Goal: Information Seeking & Learning: Find specific page/section

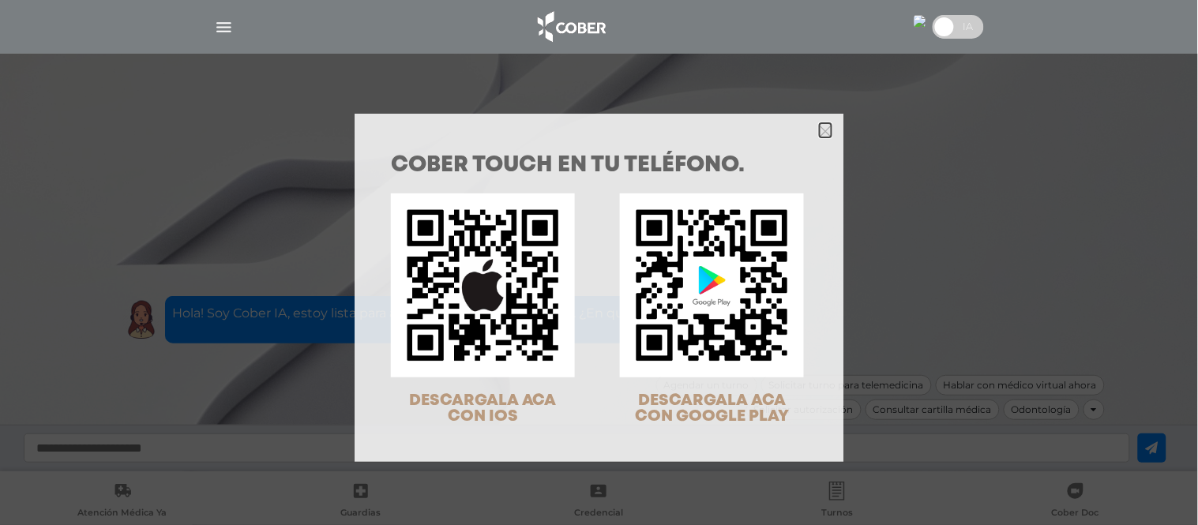
click at [820, 127] on icon "Close" at bounding box center [826, 132] width 12 height 12
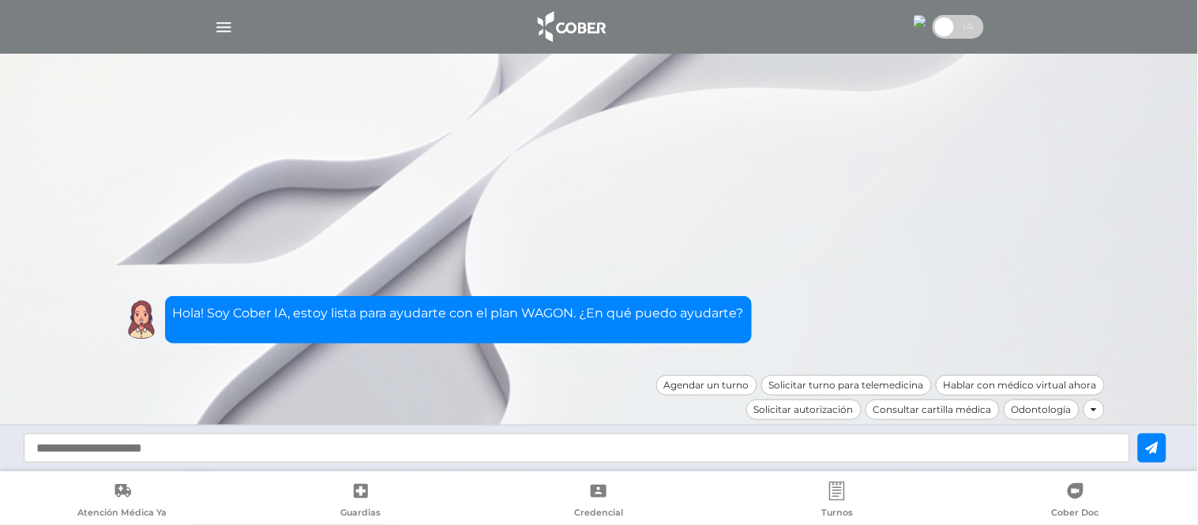
click at [218, 24] on img "button" at bounding box center [224, 27] width 20 height 20
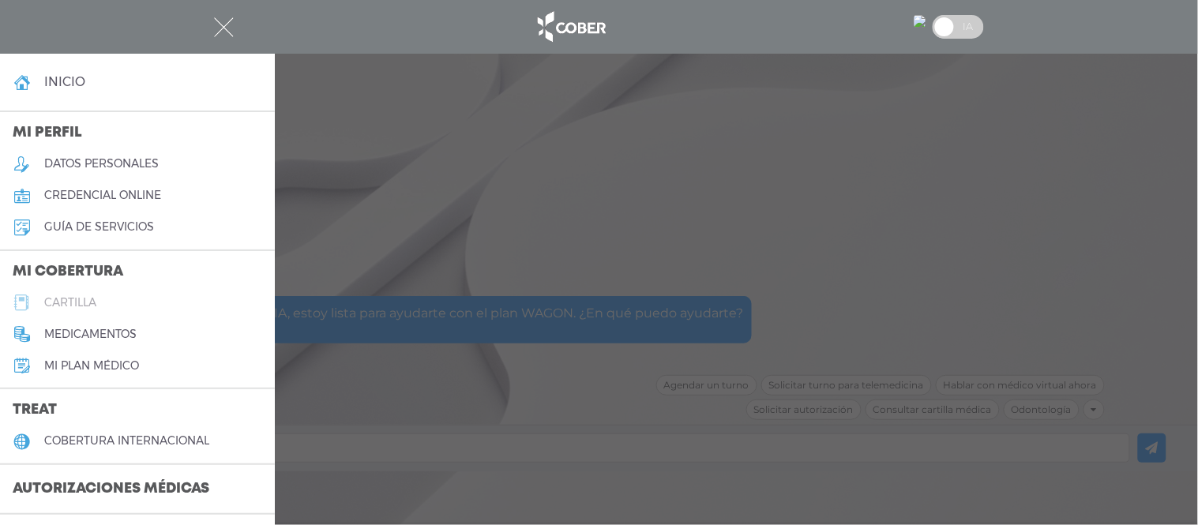
click at [151, 302] on link "cartilla" at bounding box center [137, 303] width 275 height 32
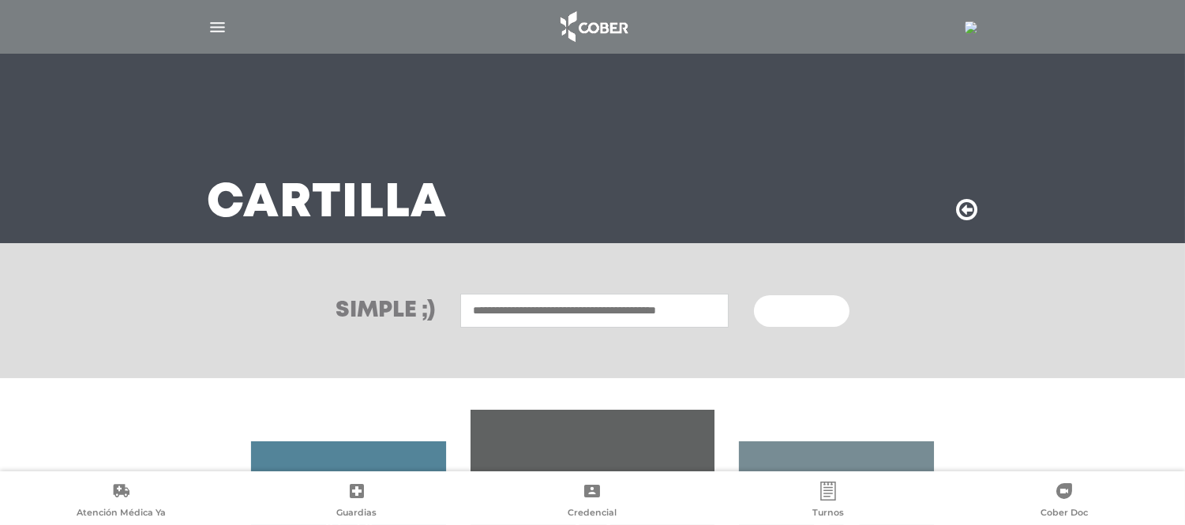
click at [574, 303] on input "text" at bounding box center [594, 311] width 268 height 34
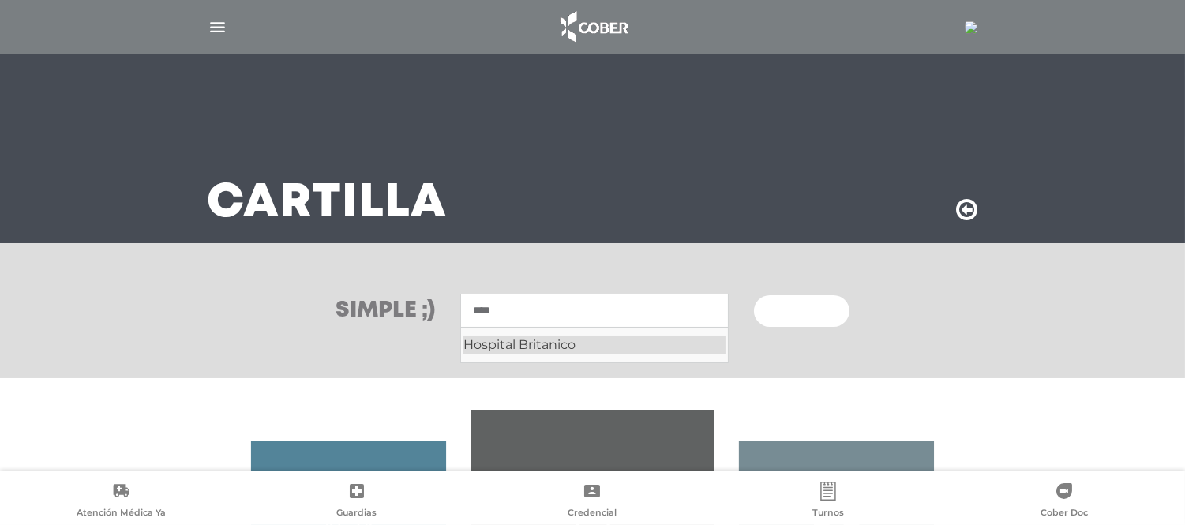
click at [559, 354] on div "Hospital Britanico" at bounding box center [594, 345] width 262 height 19
type input "**********"
click at [799, 310] on span "Buscar" at bounding box center [796, 311] width 46 height 11
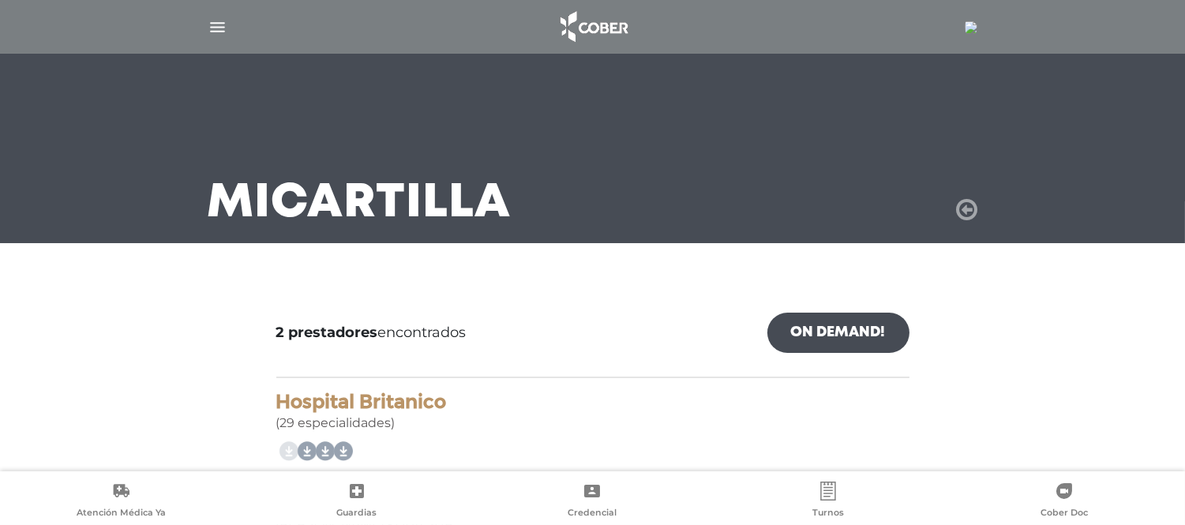
click at [972, 212] on icon at bounding box center [967, 209] width 21 height 25
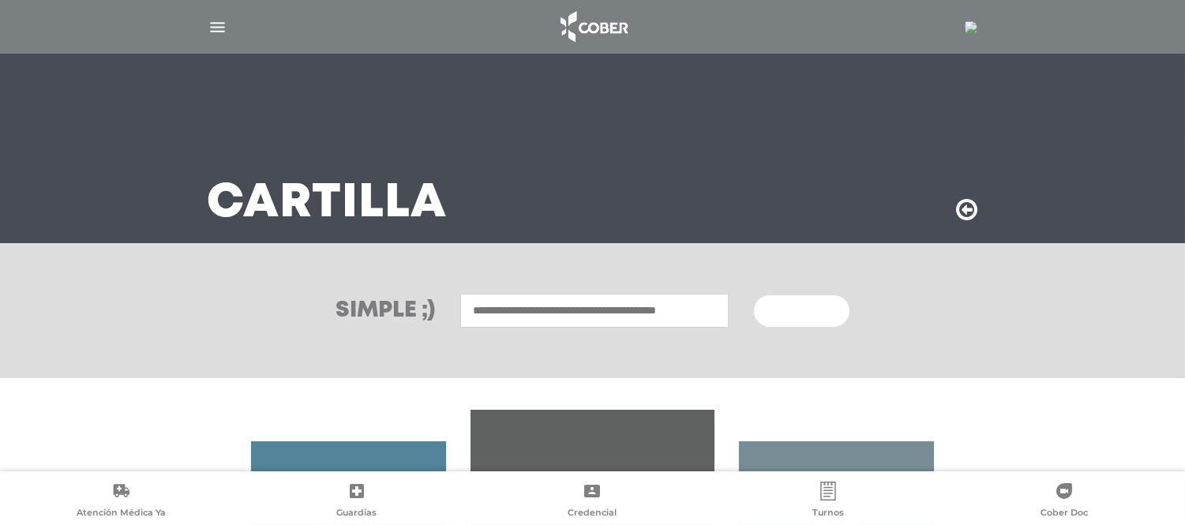
click at [554, 290] on div "Simple ;) Buscar" at bounding box center [592, 310] width 1185 height 135
click at [542, 305] on input "text" at bounding box center [594, 311] width 268 height 34
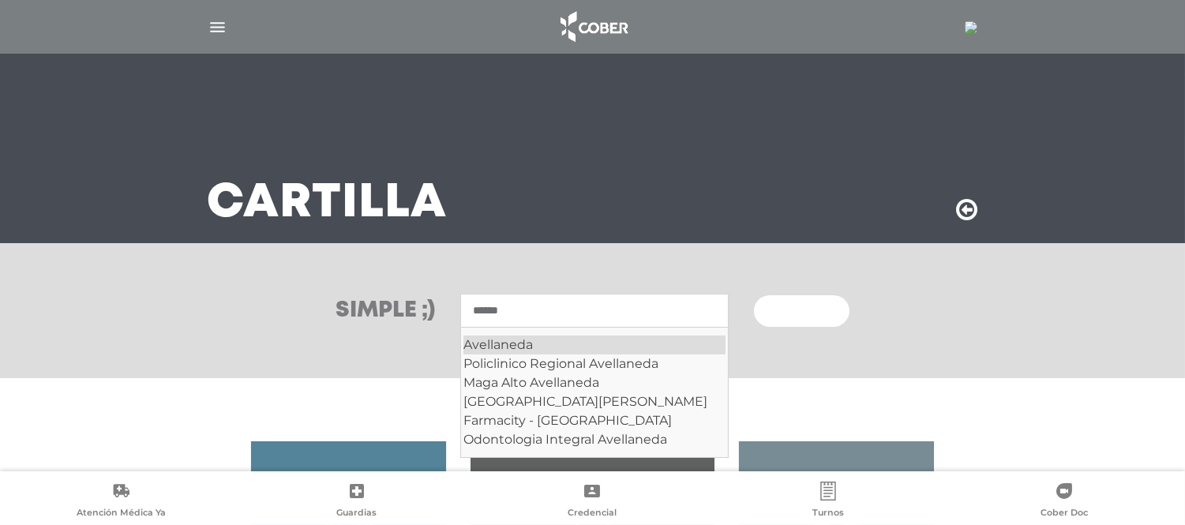
click at [545, 340] on div "Avellaneda" at bounding box center [594, 345] width 262 height 19
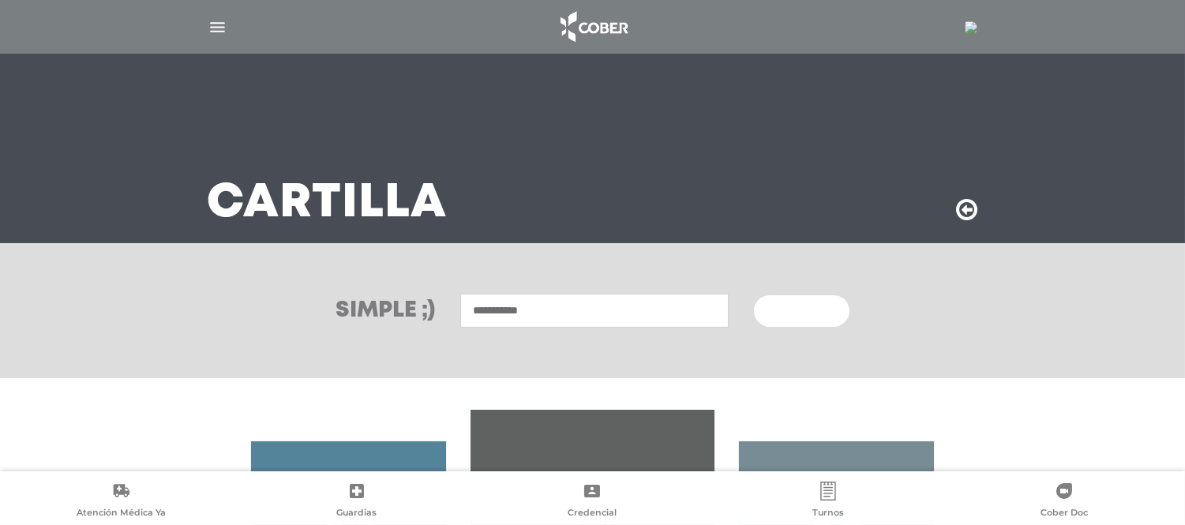
type input "**********"
click at [764, 298] on button "Buscar" at bounding box center [801, 311] width 95 height 32
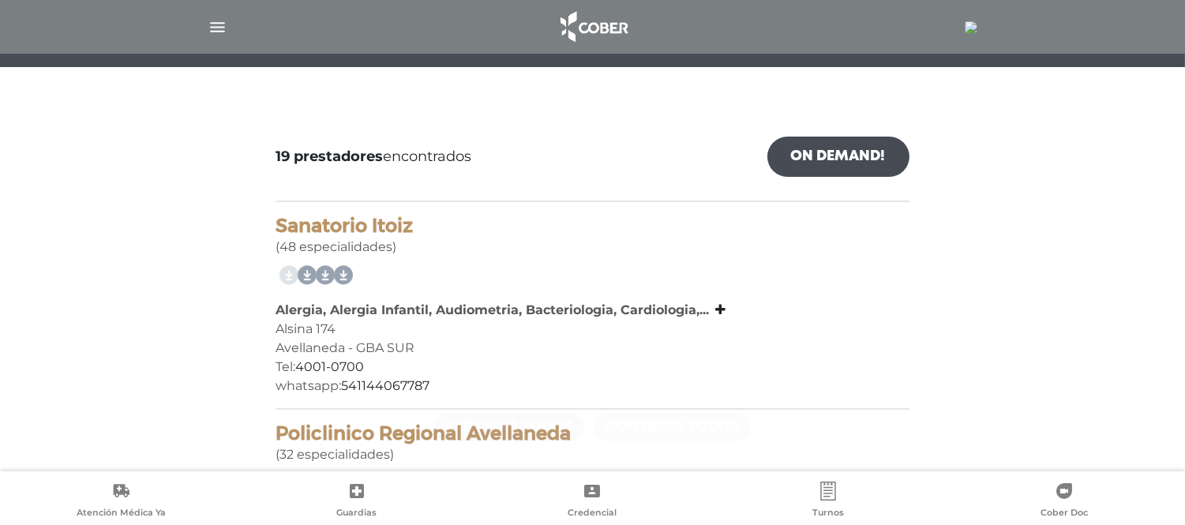
scroll to position [182, 0]
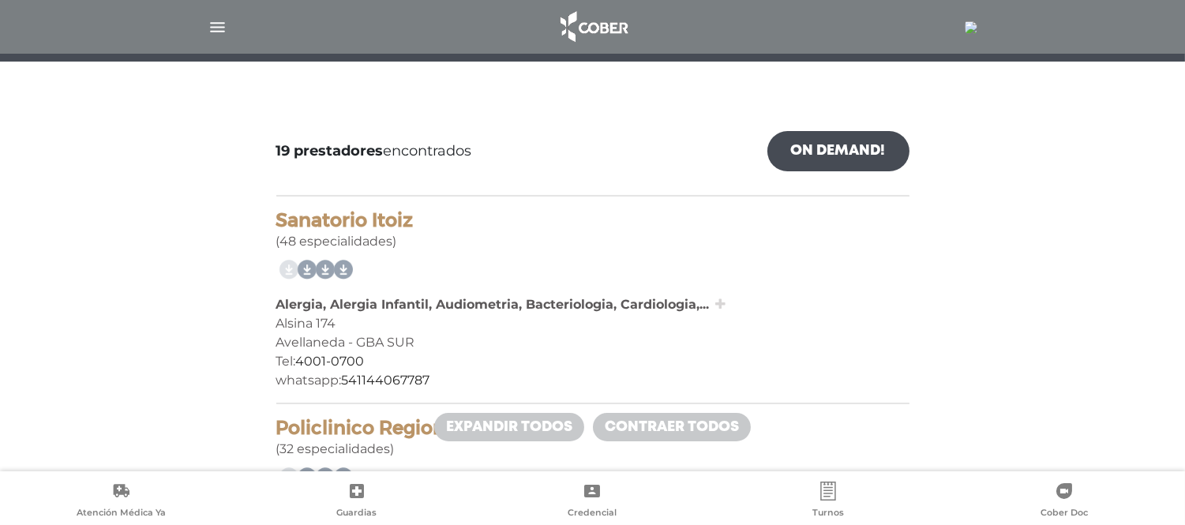
click at [716, 298] on icon at bounding box center [721, 304] width 10 height 13
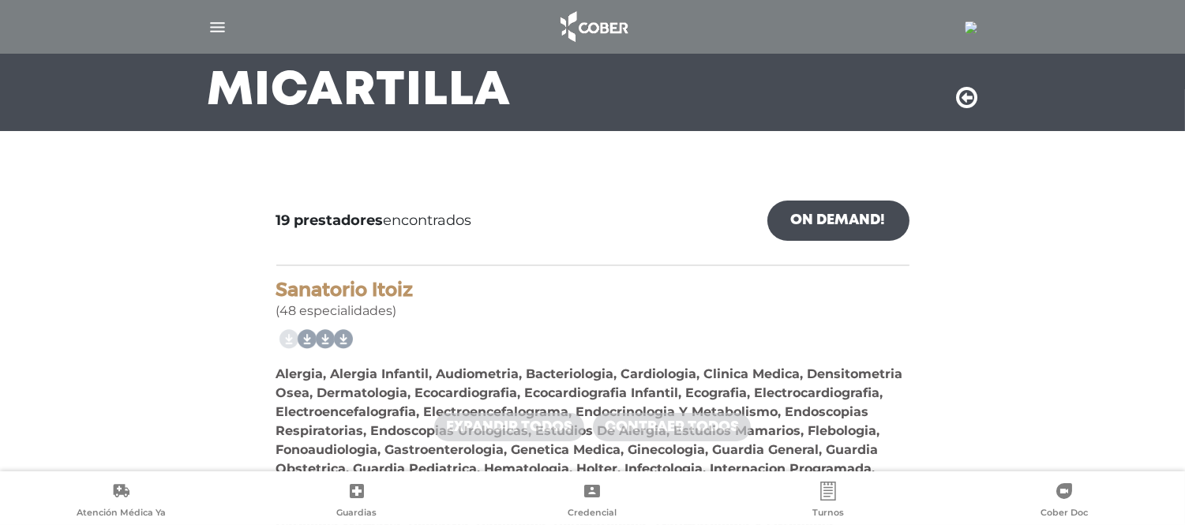
scroll to position [109, 0]
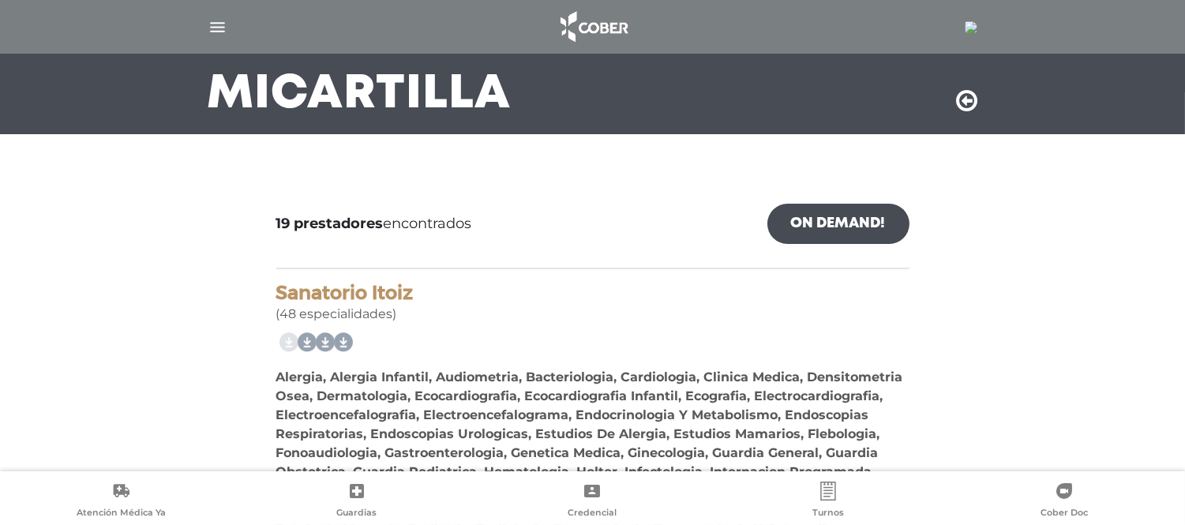
click at [206, 22] on div at bounding box center [593, 27] width 809 height 38
click at [212, 25] on img "button" at bounding box center [218, 27] width 20 height 20
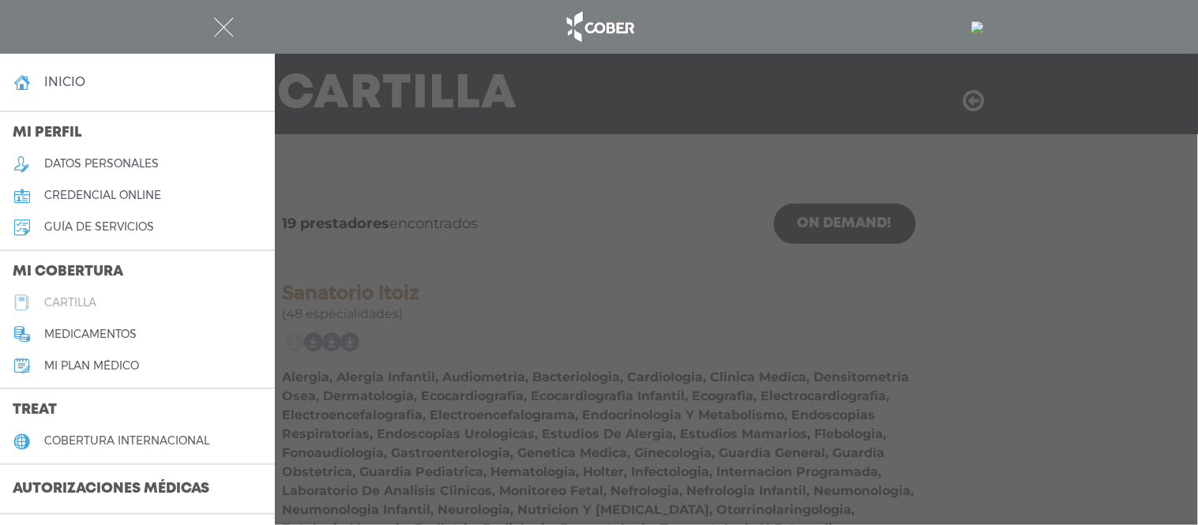
click at [93, 300] on h5 "cartilla" at bounding box center [70, 302] width 52 height 13
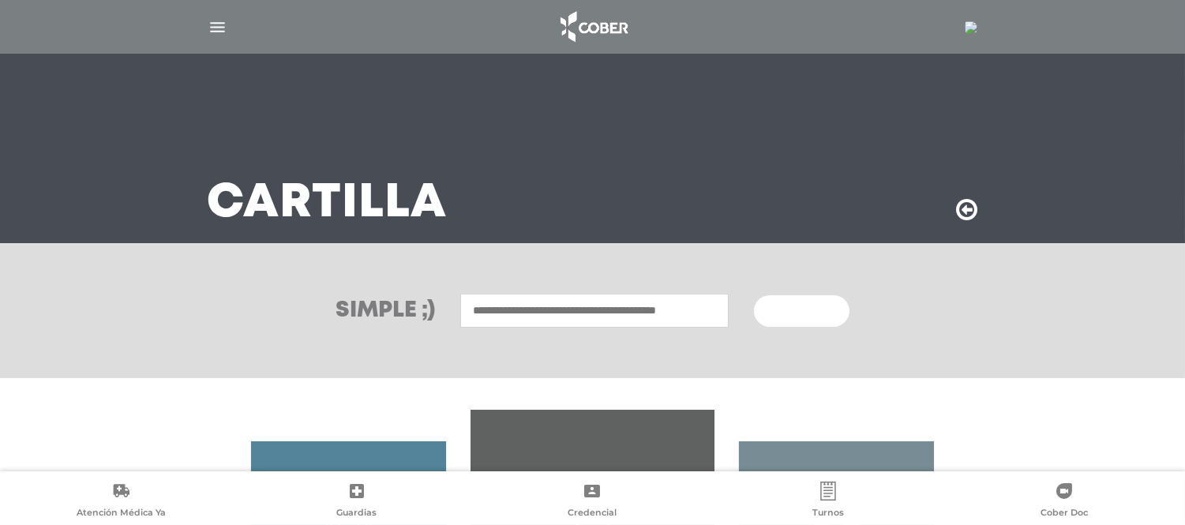
click at [542, 325] on input "text" at bounding box center [594, 311] width 268 height 34
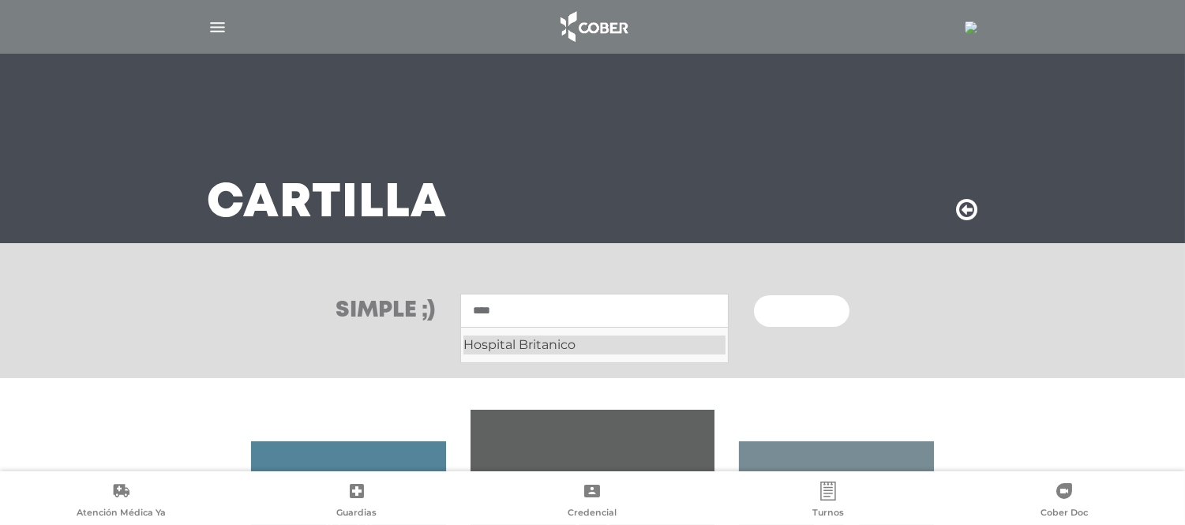
click at [486, 341] on div "Hospital Britanico" at bounding box center [594, 345] width 262 height 19
type input "**********"
click at [813, 296] on button "Buscar" at bounding box center [801, 311] width 95 height 32
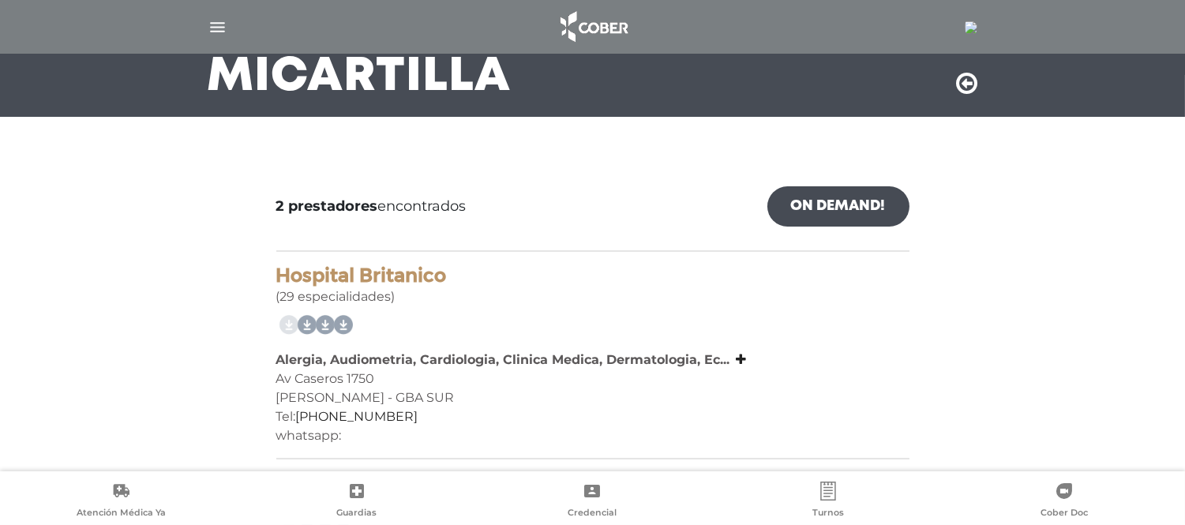
scroll to position [125, 0]
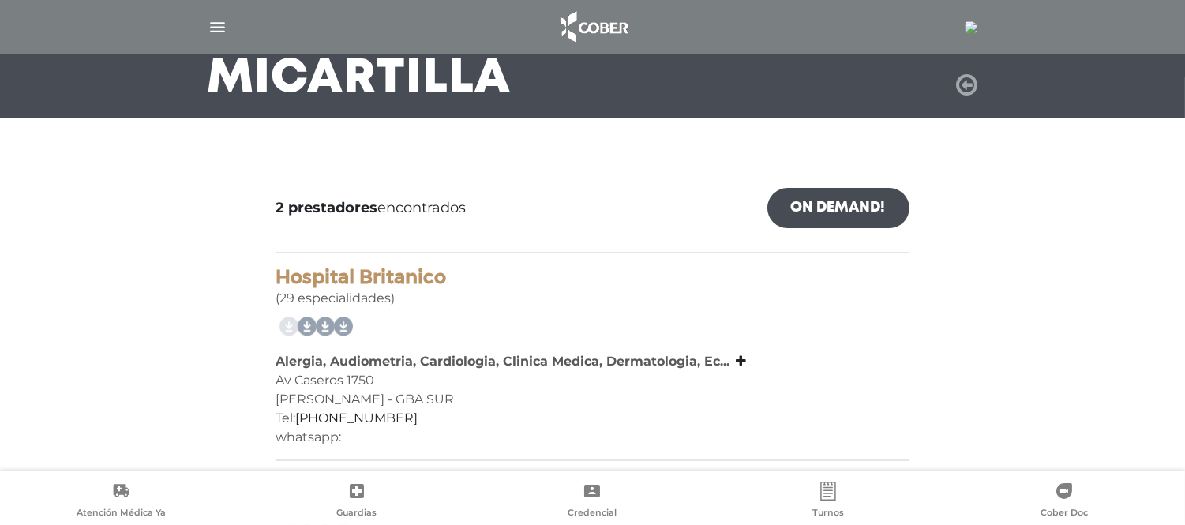
click at [959, 88] on icon at bounding box center [967, 85] width 21 height 25
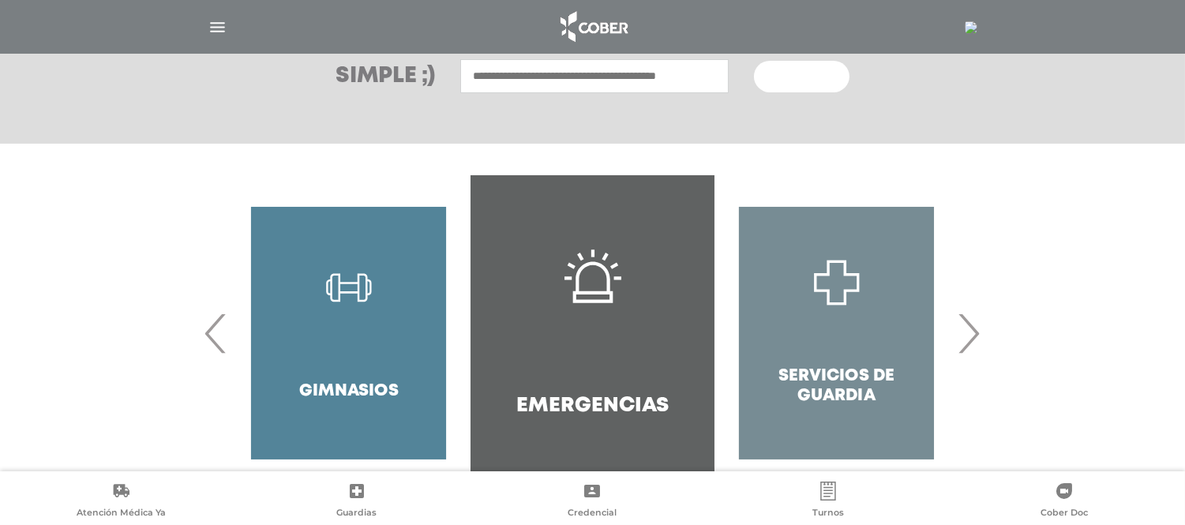
scroll to position [235, 0]
click at [593, 77] on input "text" at bounding box center [594, 75] width 268 height 34
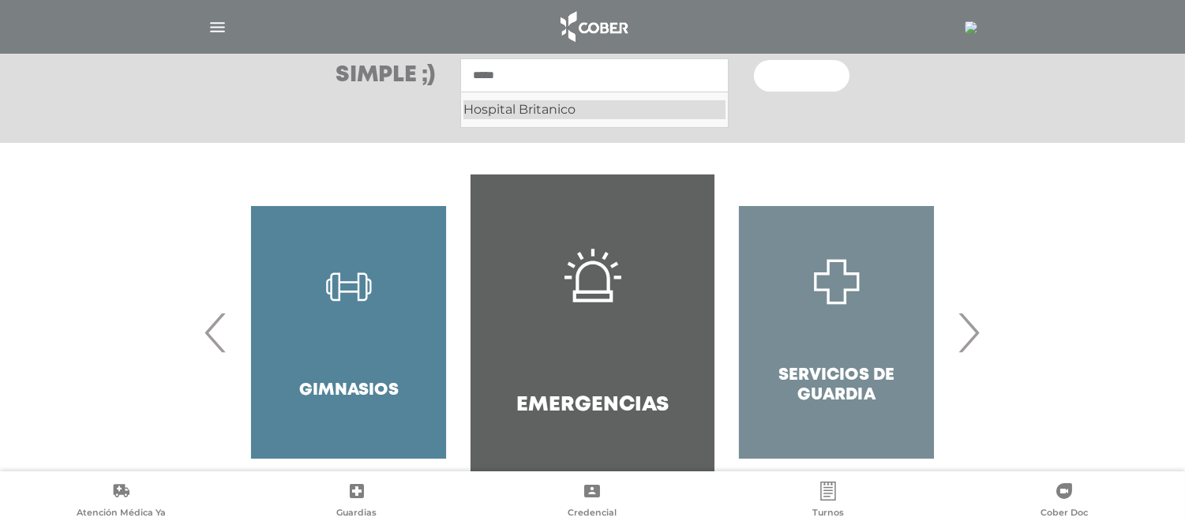
click at [523, 100] on div "Hospital Britanico" at bounding box center [594, 109] width 262 height 19
type input "**********"
click at [754, 60] on button "Buscar" at bounding box center [801, 76] width 95 height 32
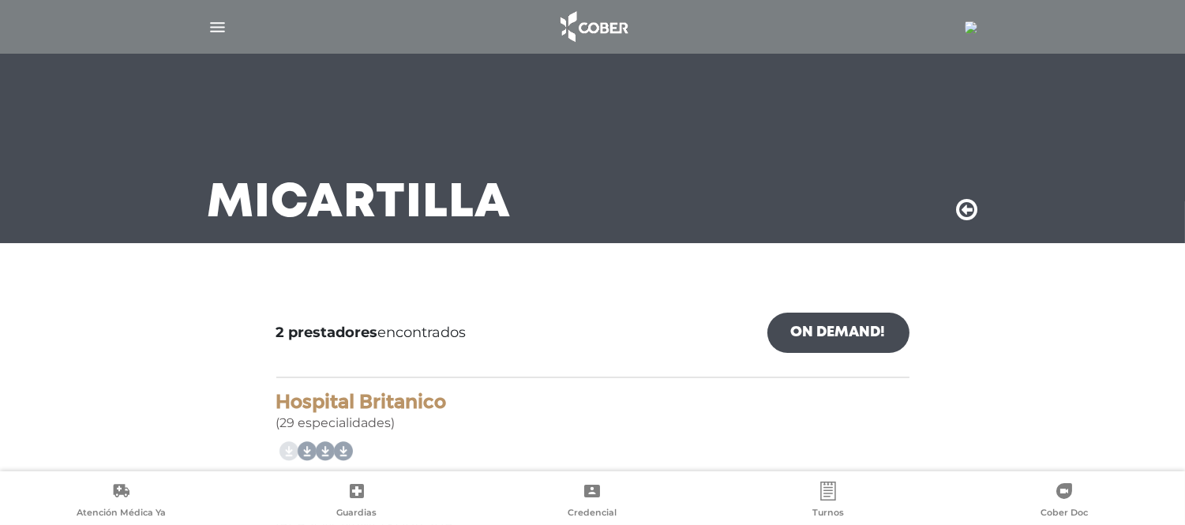
scroll to position [332, 0]
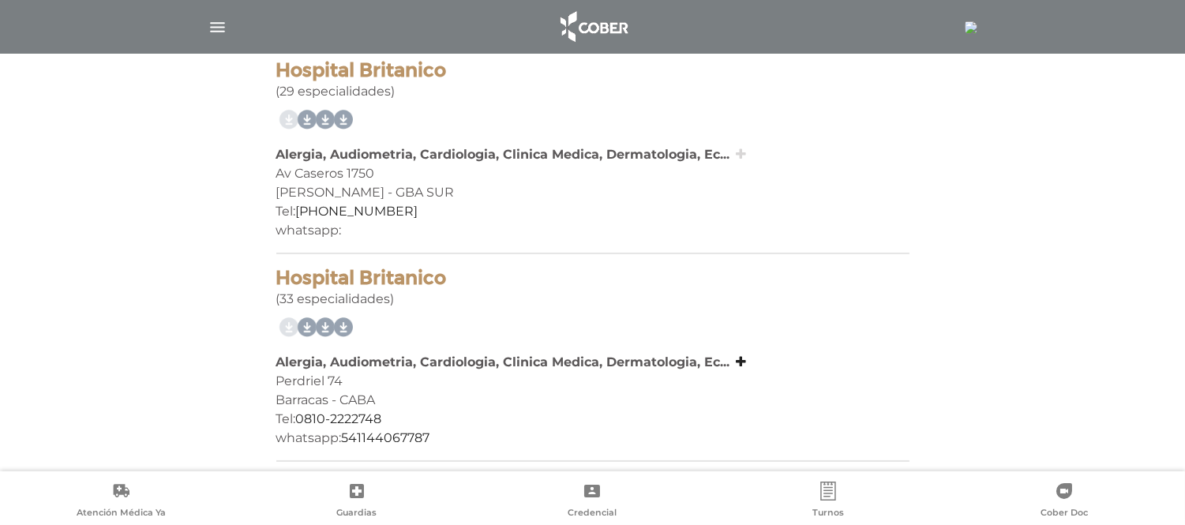
click at [738, 159] on icon at bounding box center [742, 154] width 10 height 13
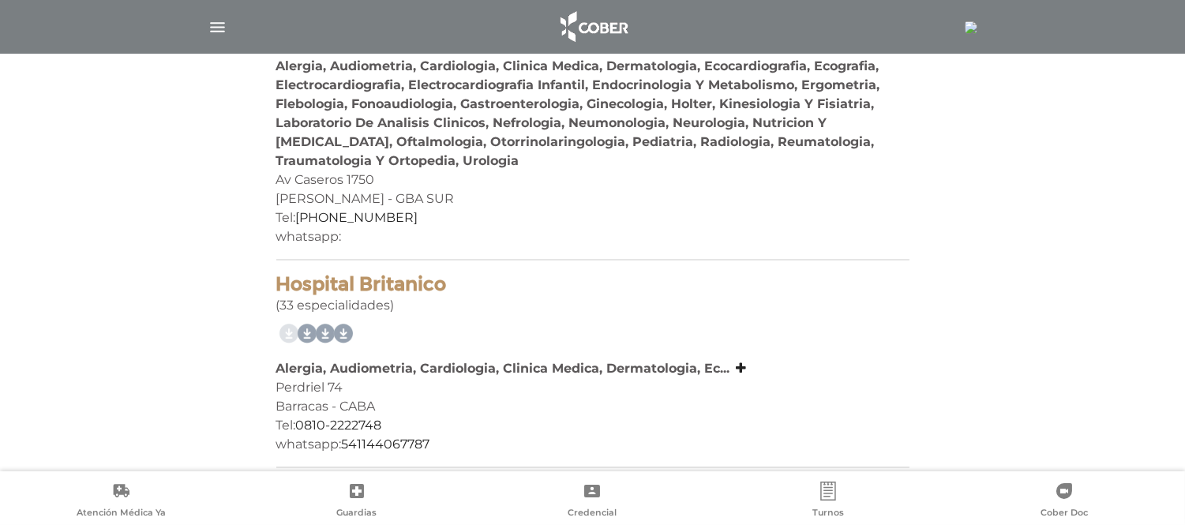
scroll to position [426, 0]
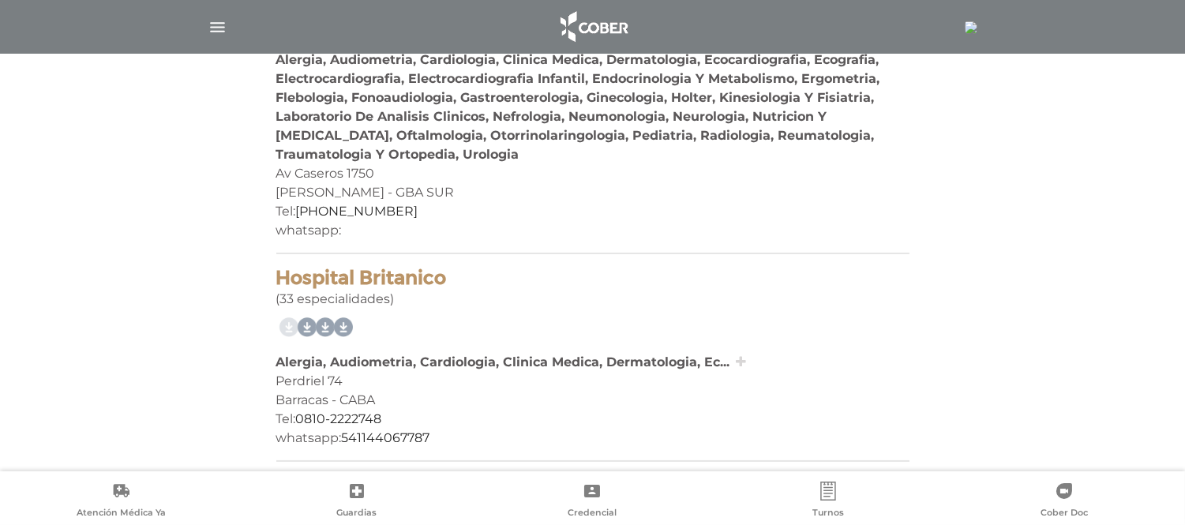
click at [737, 356] on icon at bounding box center [742, 361] width 10 height 13
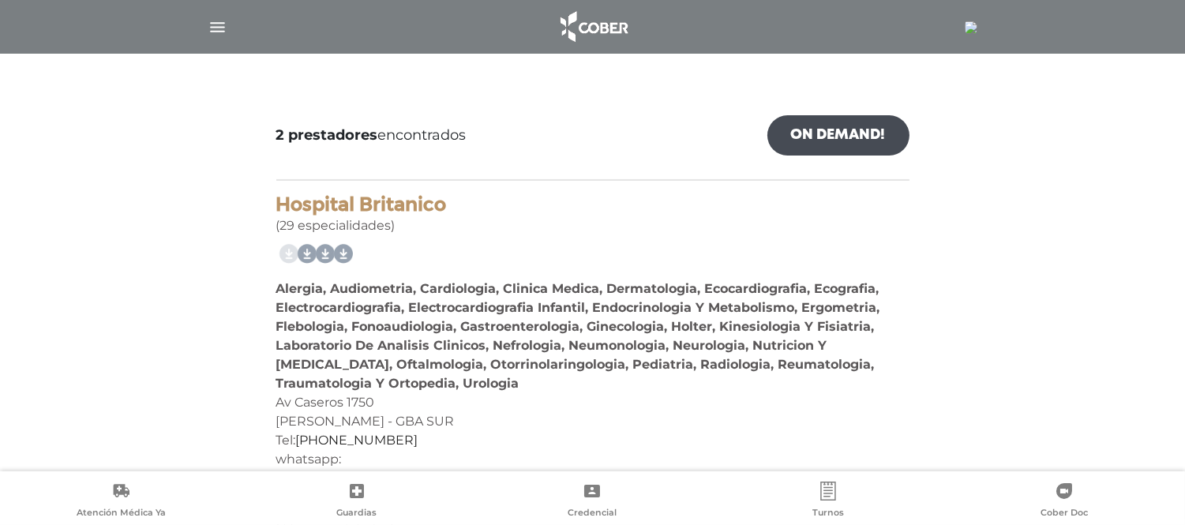
scroll to position [0, 0]
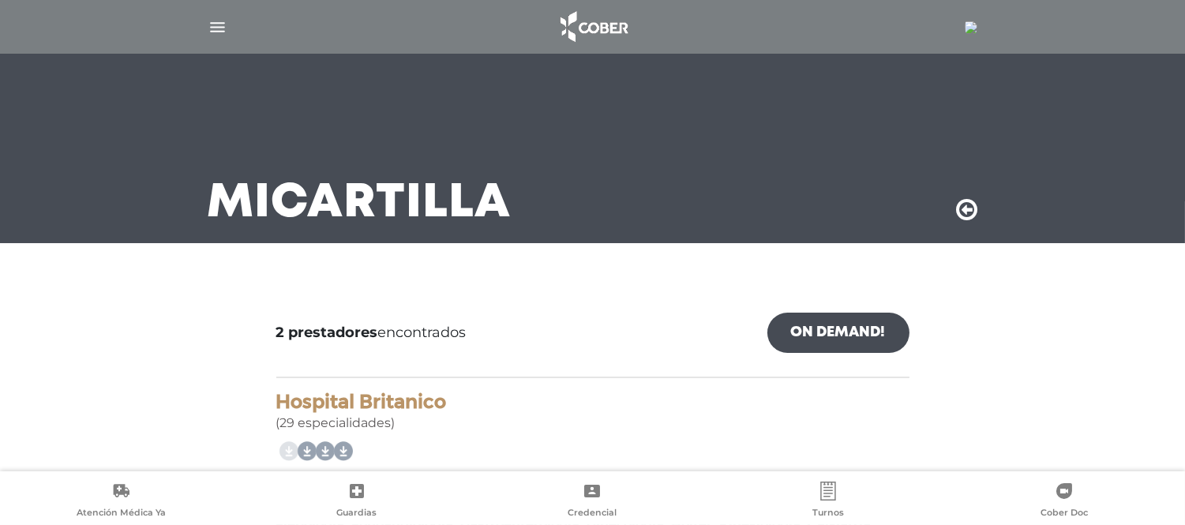
click at [960, 202] on icon at bounding box center [967, 209] width 21 height 25
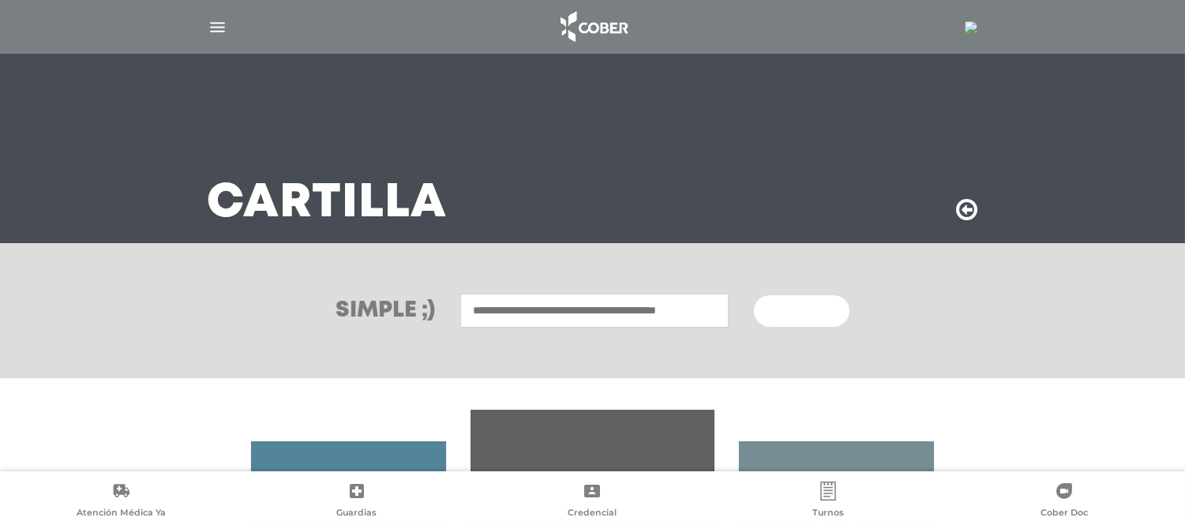
click at [508, 302] on input "text" at bounding box center [594, 311] width 268 height 34
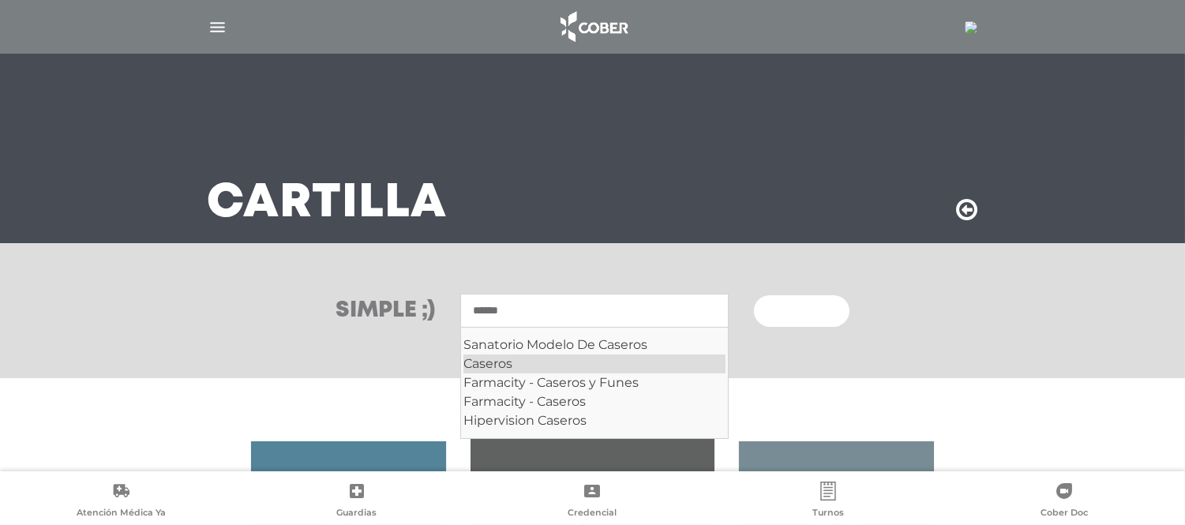
click at [501, 358] on div "Caseros" at bounding box center [594, 364] width 262 height 19
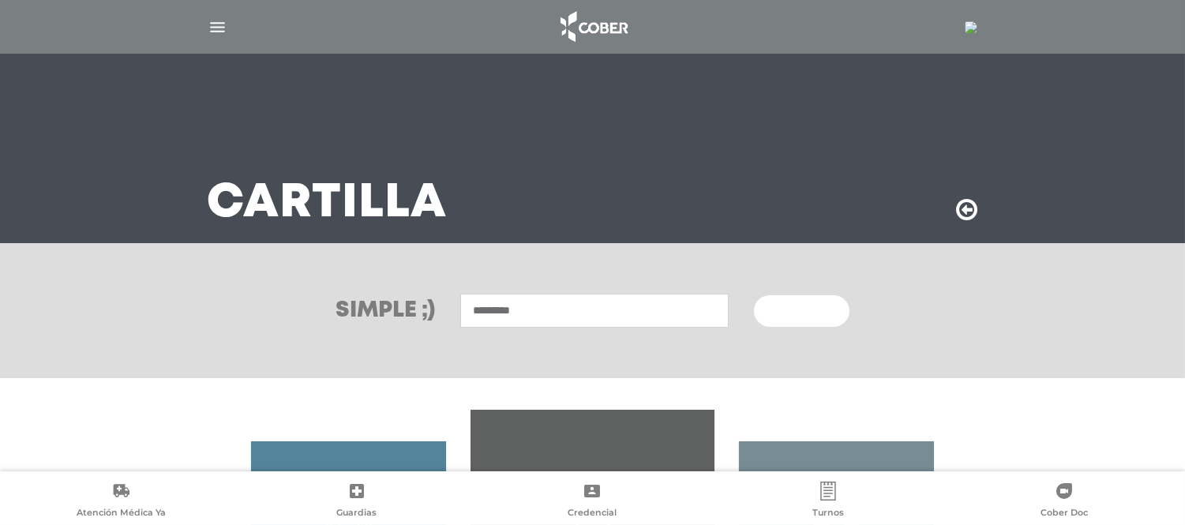
type input "*******"
click at [787, 301] on button "Buscar" at bounding box center [801, 311] width 95 height 32
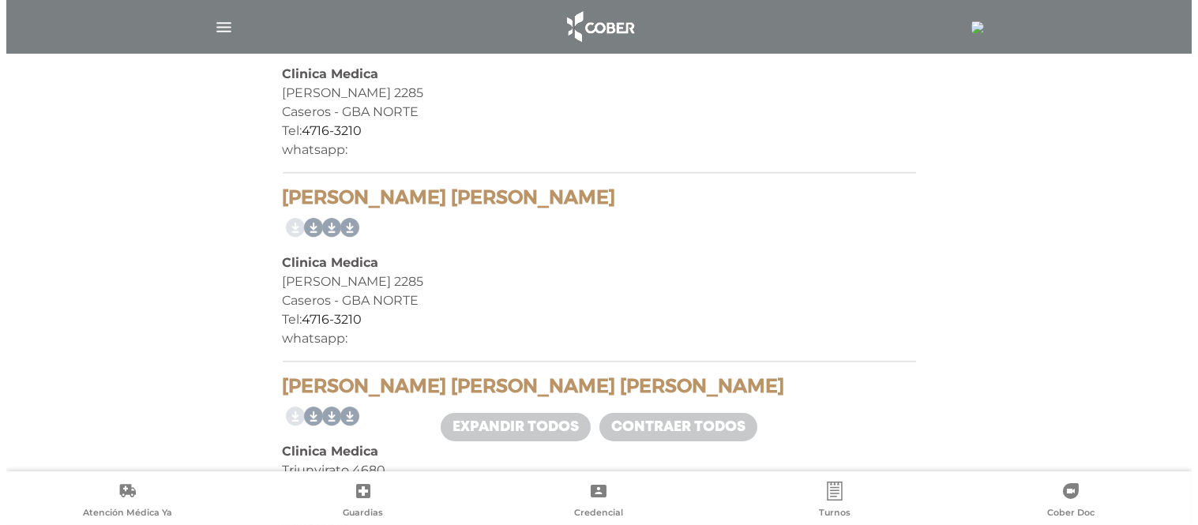
scroll to position [2168, 0]
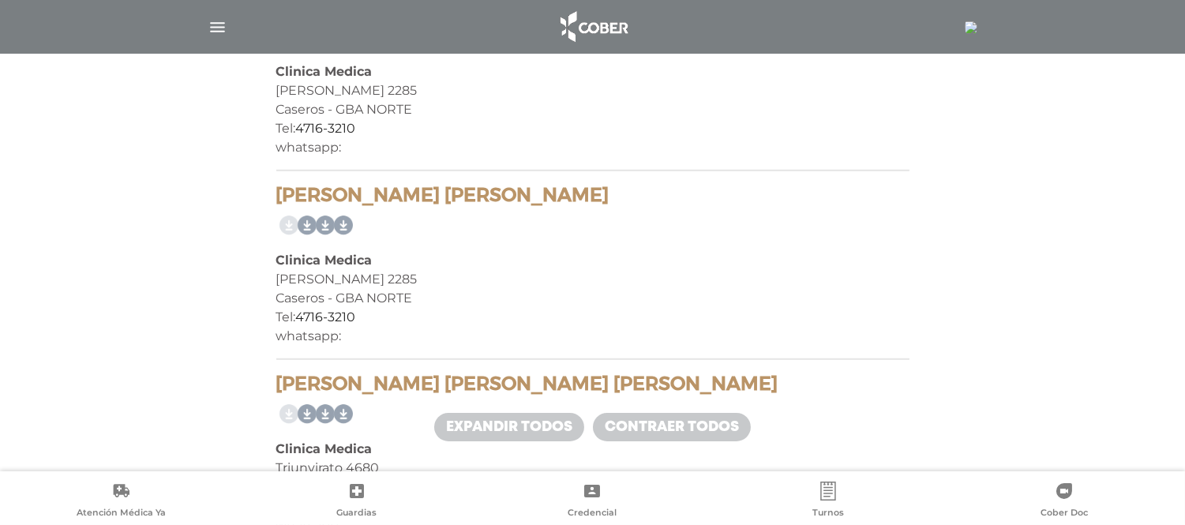
click at [965, 26] on img at bounding box center [971, 27] width 13 height 13
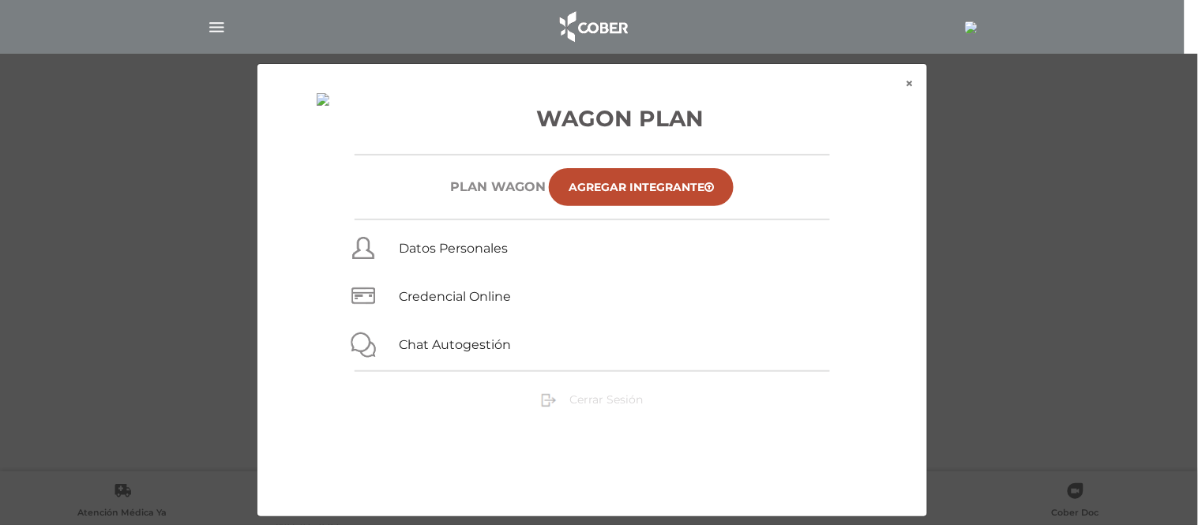
click at [572, 400] on span "Cerrar Sesión" at bounding box center [605, 399] width 73 height 14
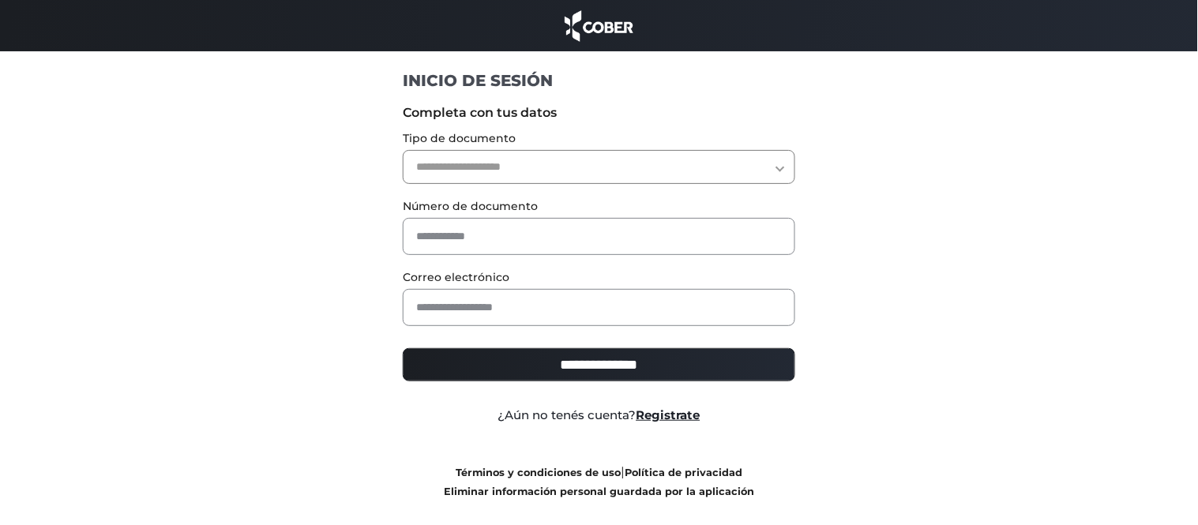
click at [540, 159] on select "**********" at bounding box center [599, 167] width 392 height 34
select select "***"
click at [403, 150] on select "**********" at bounding box center [599, 167] width 392 height 34
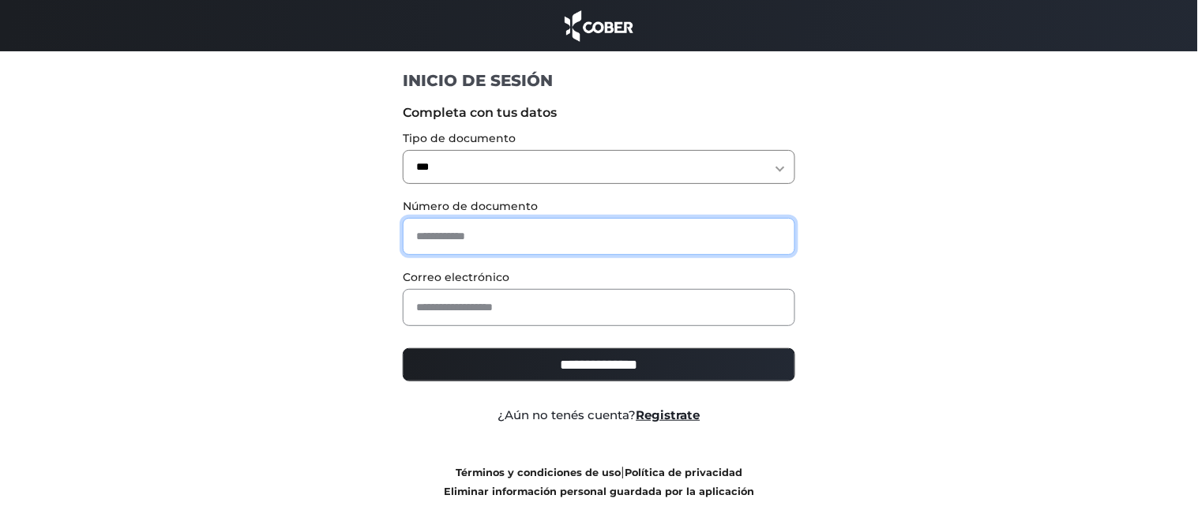
click at [527, 226] on input "text" at bounding box center [599, 236] width 392 height 37
type input "*"
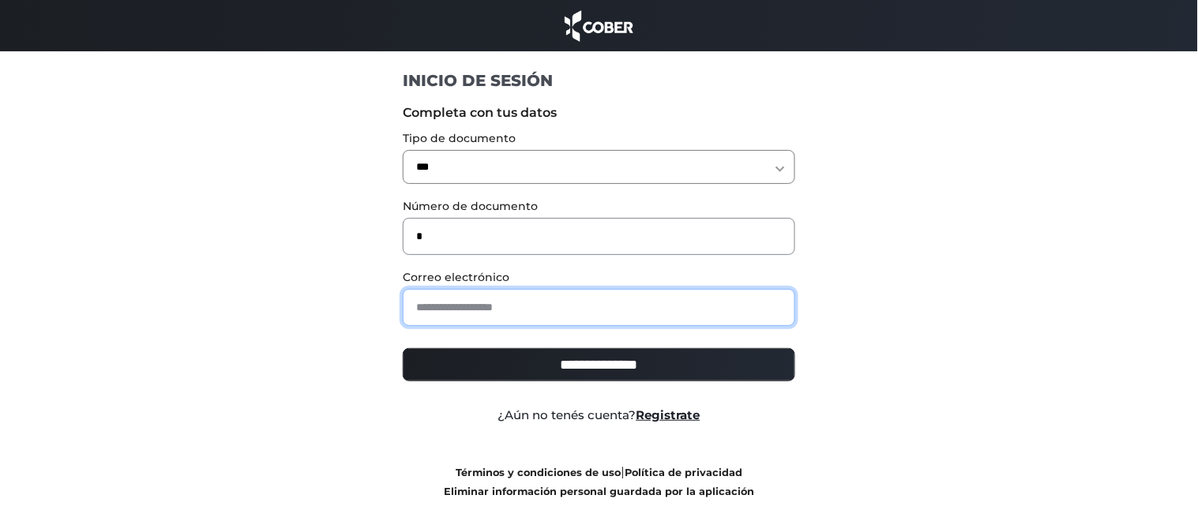
click at [523, 306] on input "email" at bounding box center [599, 307] width 392 height 37
type input "**********"
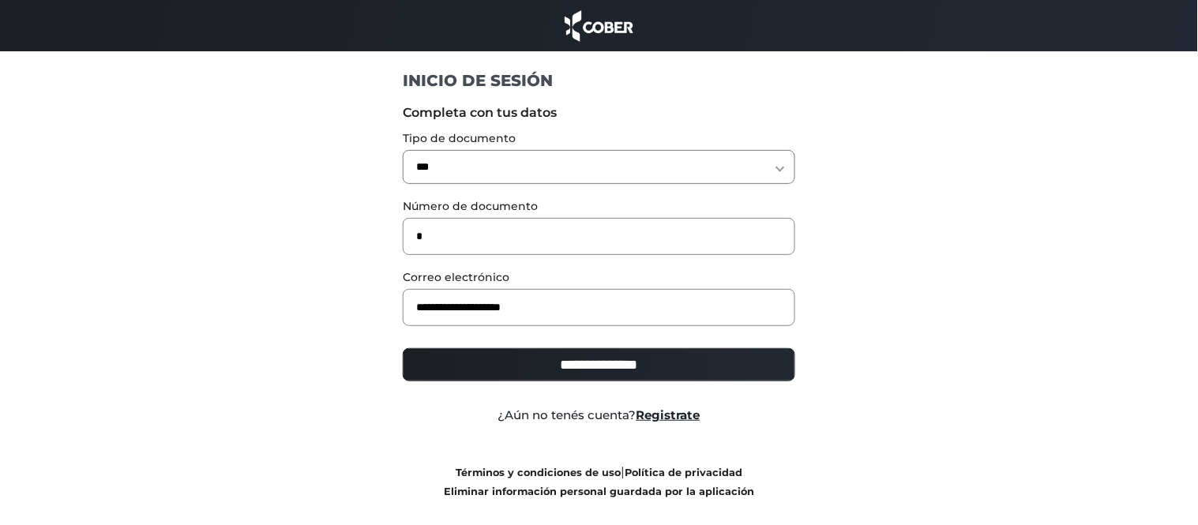
click at [564, 366] on input "**********" at bounding box center [599, 364] width 392 height 33
type input "**********"
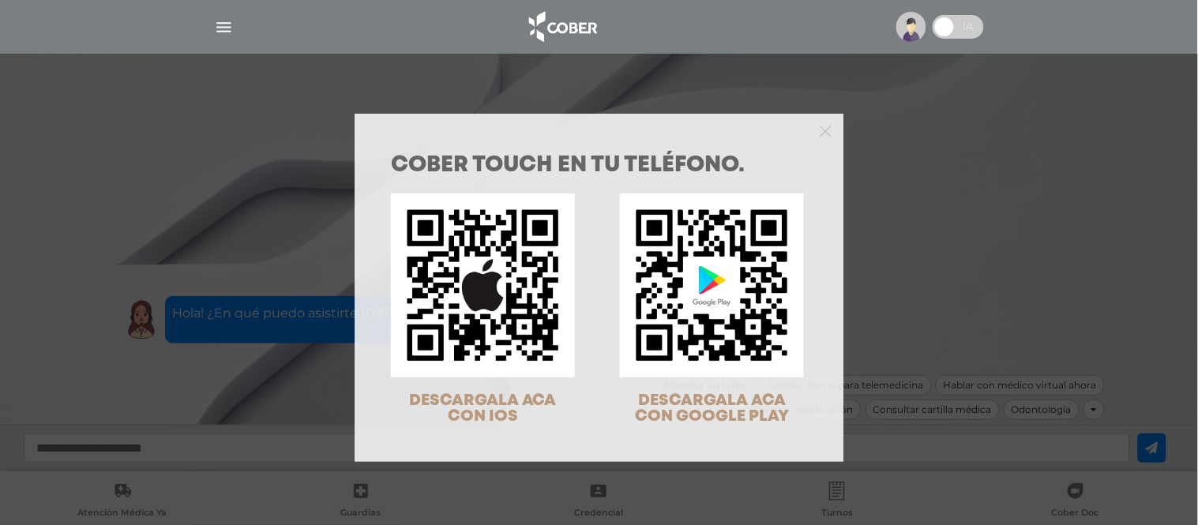
scroll to position [51, 0]
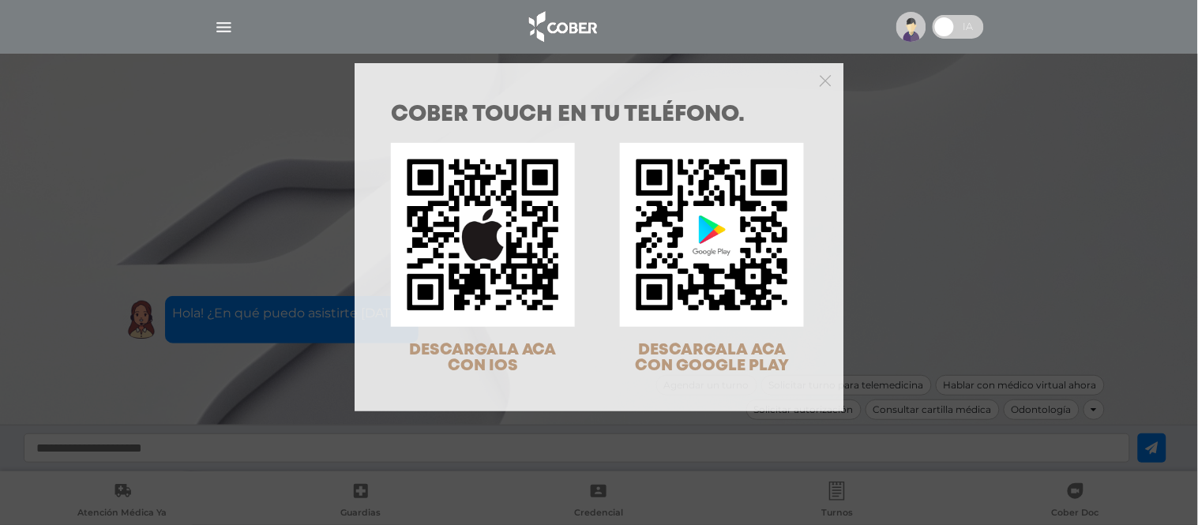
drag, startPoint x: 809, startPoint y: 81, endPoint x: 820, endPoint y: 77, distance: 11.3
click at [820, 77] on div at bounding box center [600, 79] width 490 height 32
click at [820, 77] on icon "Close" at bounding box center [826, 81] width 12 height 12
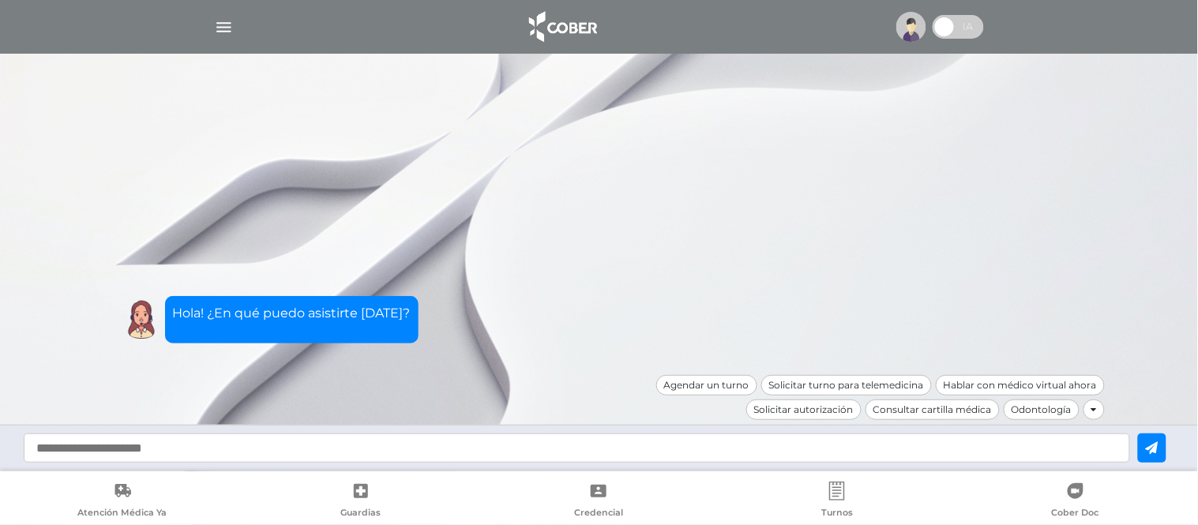
click at [229, 28] on img "button" at bounding box center [224, 27] width 20 height 20
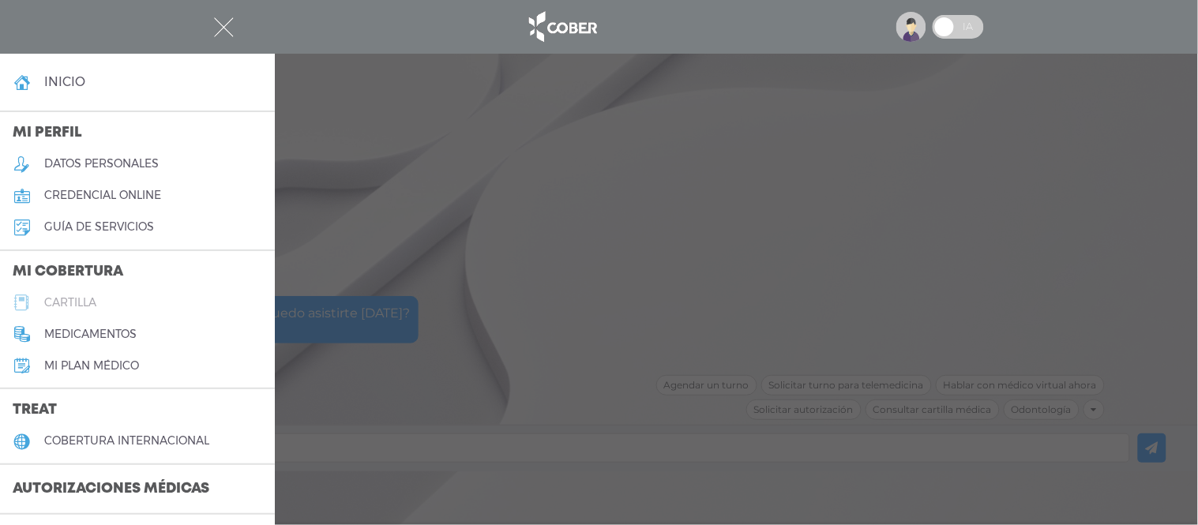
click at [54, 317] on link "cartilla" at bounding box center [137, 303] width 275 height 32
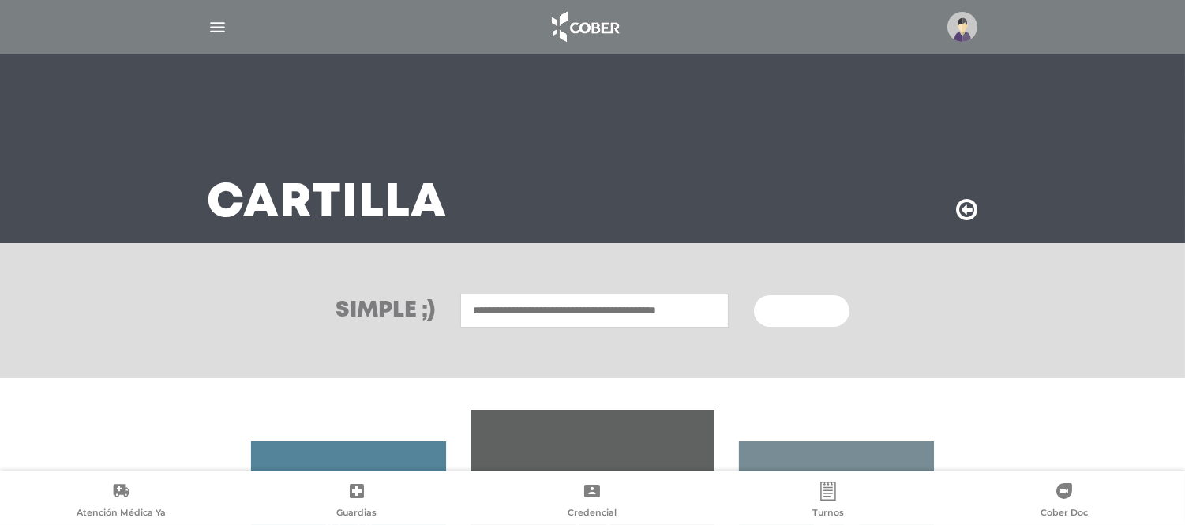
click at [538, 304] on input "text" at bounding box center [594, 311] width 268 height 34
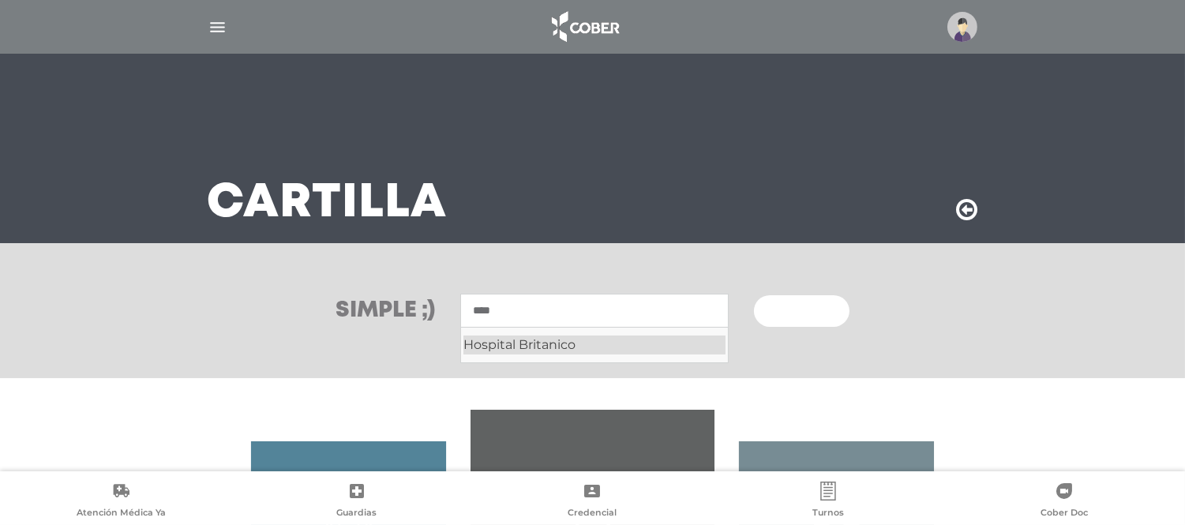
click at [563, 346] on div "Hospital Britanico" at bounding box center [594, 345] width 262 height 19
type input "**********"
click at [782, 310] on span "Buscar" at bounding box center [796, 311] width 46 height 11
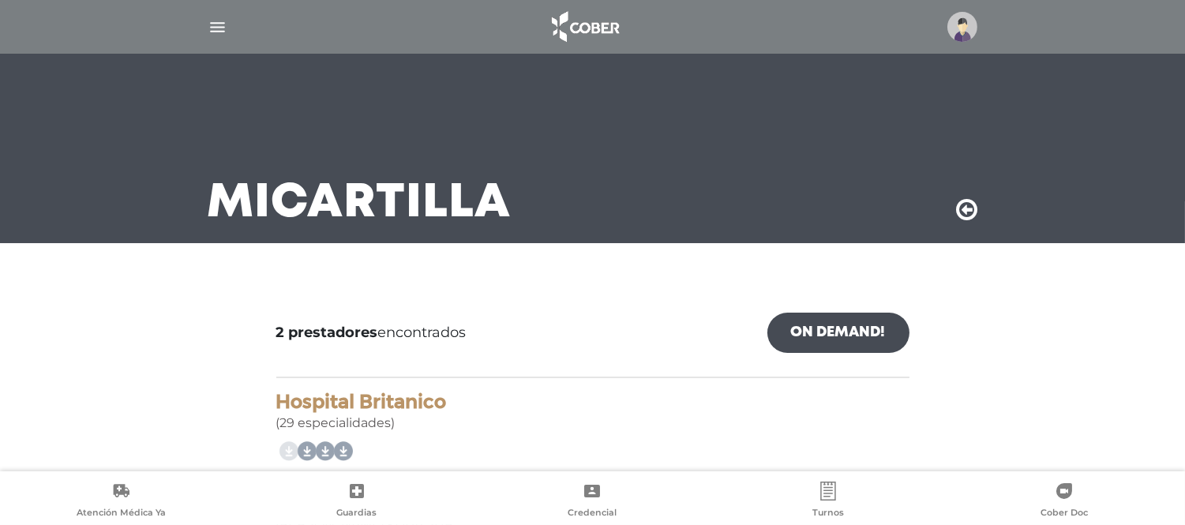
click at [218, 21] on img "button" at bounding box center [218, 27] width 20 height 20
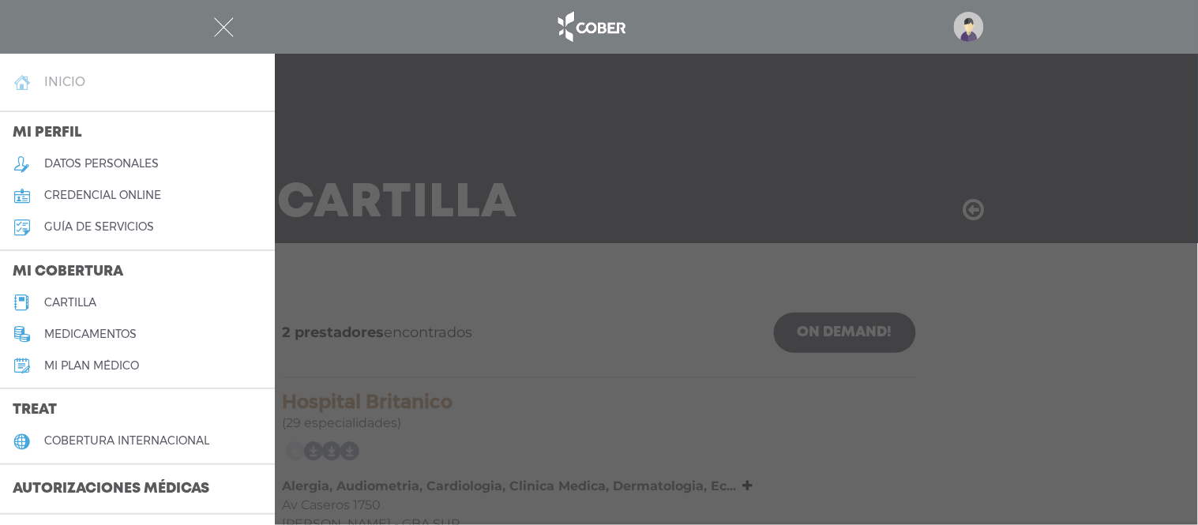
click at [75, 72] on link "inicio" at bounding box center [137, 82] width 275 height 32
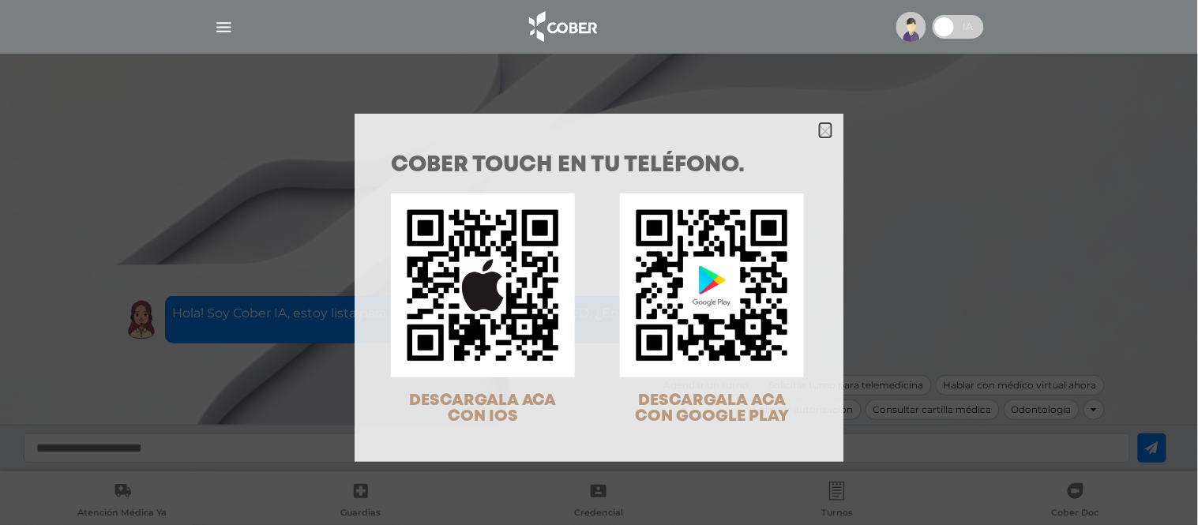
click at [820, 134] on icon "Close" at bounding box center [826, 132] width 12 height 12
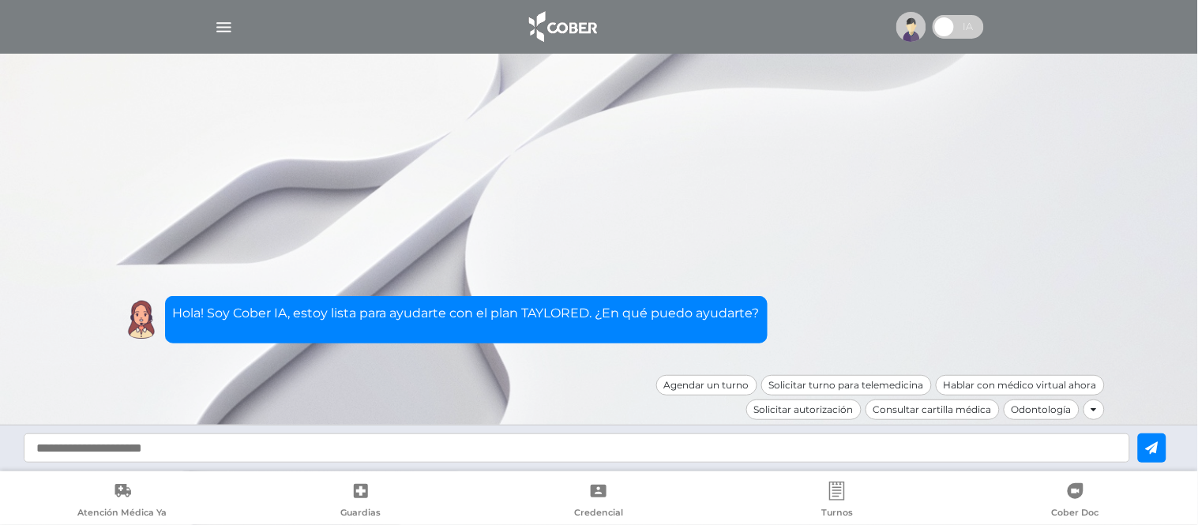
click at [214, 33] on img "button" at bounding box center [224, 27] width 20 height 20
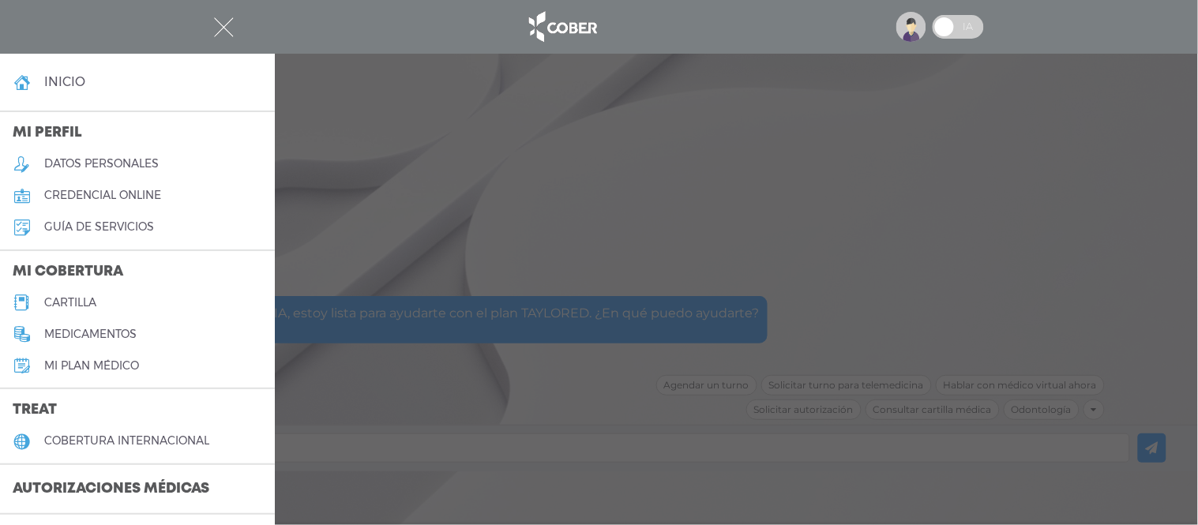
click at [92, 310] on link "cartilla" at bounding box center [137, 303] width 275 height 32
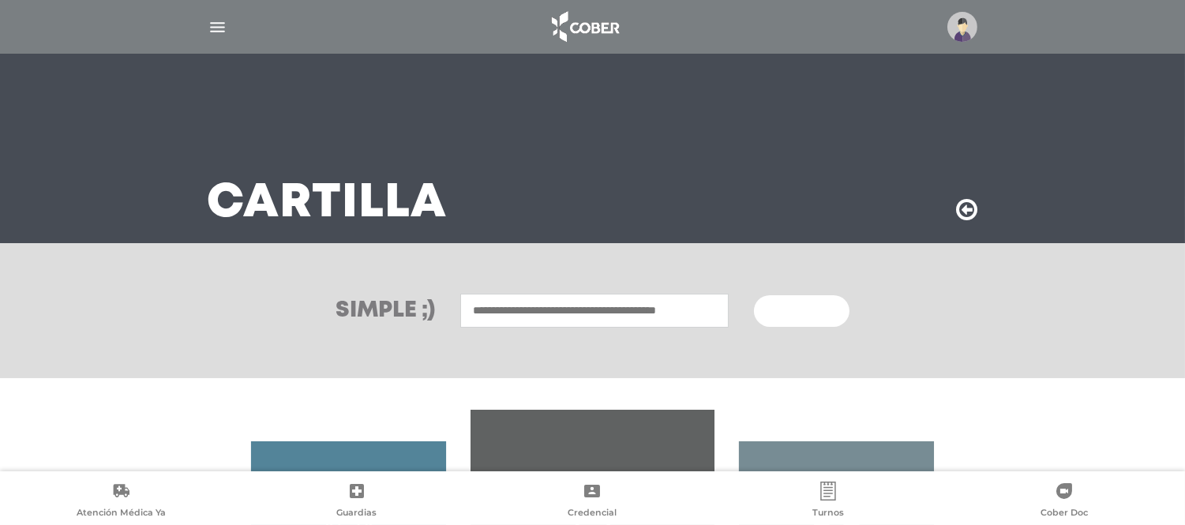
click at [501, 304] on input "text" at bounding box center [594, 311] width 268 height 34
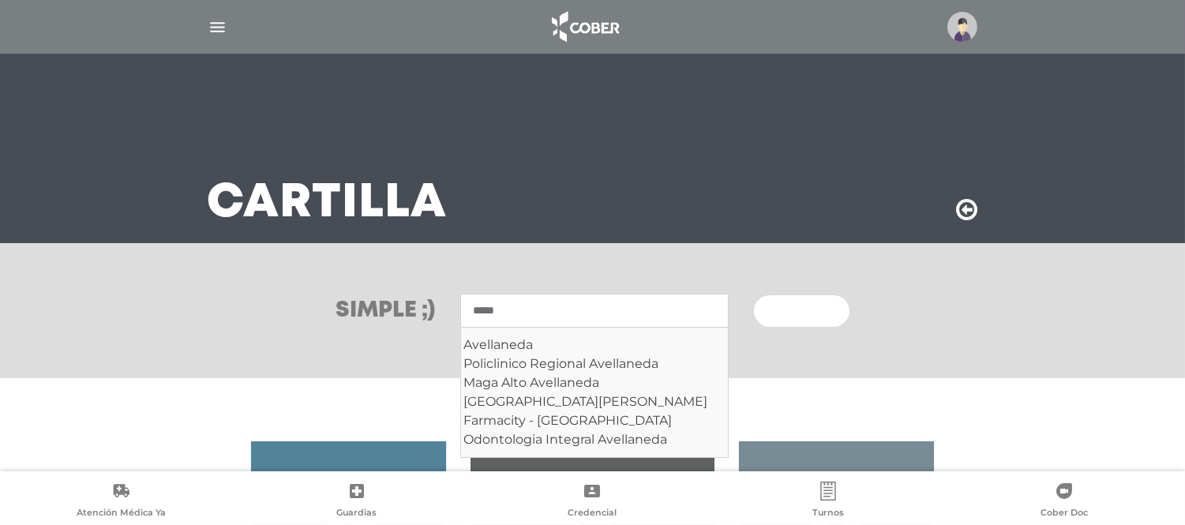
click at [524, 336] on div "Avellaneda" at bounding box center [594, 345] width 262 height 19
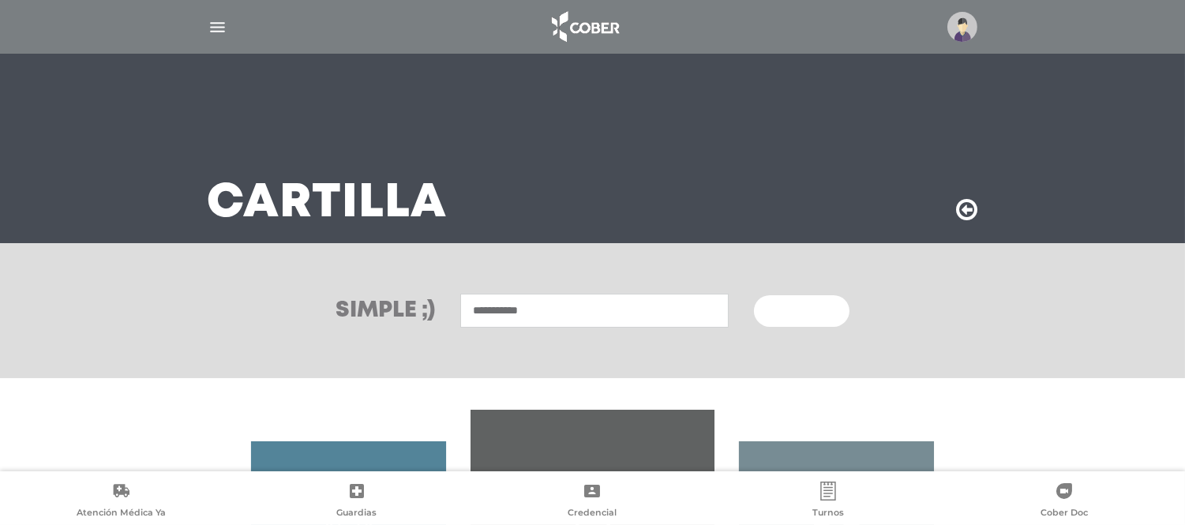
type input "**********"
drag, startPoint x: 795, startPoint y: 329, endPoint x: 782, endPoint y: 308, distance: 24.8
click at [782, 308] on div "**********" at bounding box center [592, 310] width 1185 height 135
click at [782, 308] on span "Buscar" at bounding box center [796, 311] width 46 height 11
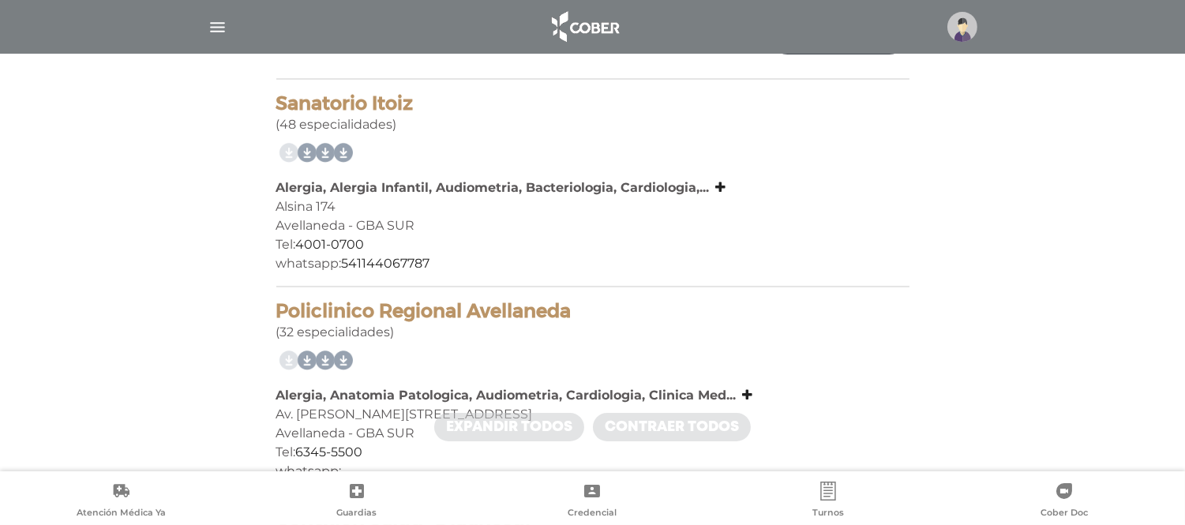
scroll to position [300, 0]
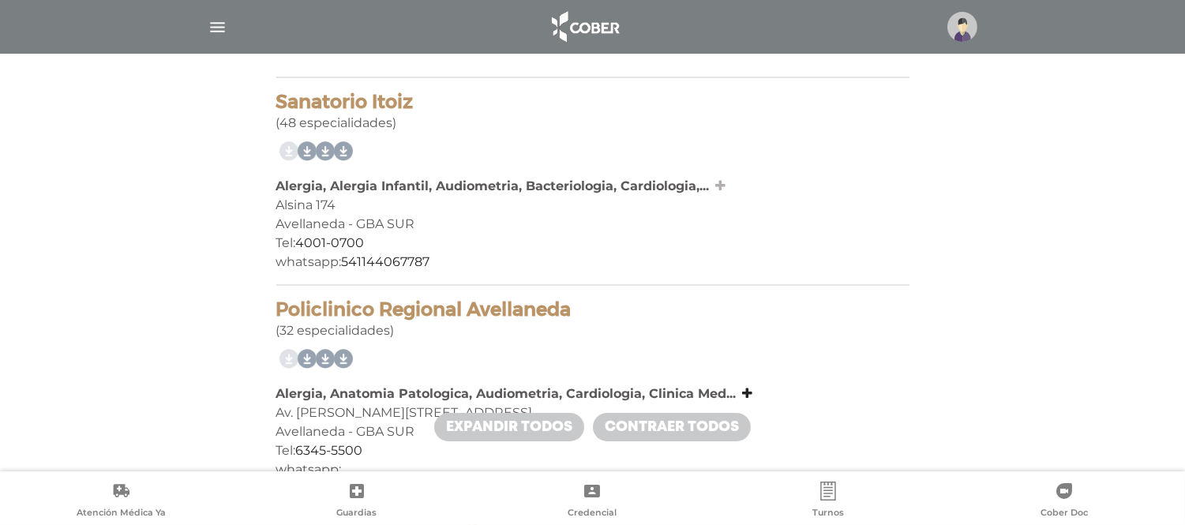
click at [716, 190] on icon at bounding box center [721, 185] width 10 height 13
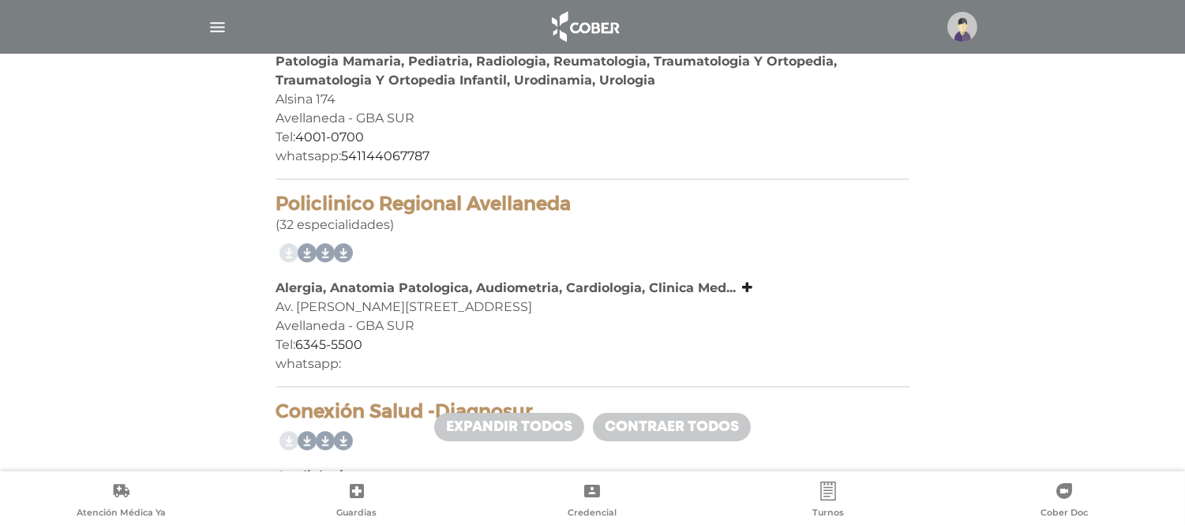
scroll to position [637, 0]
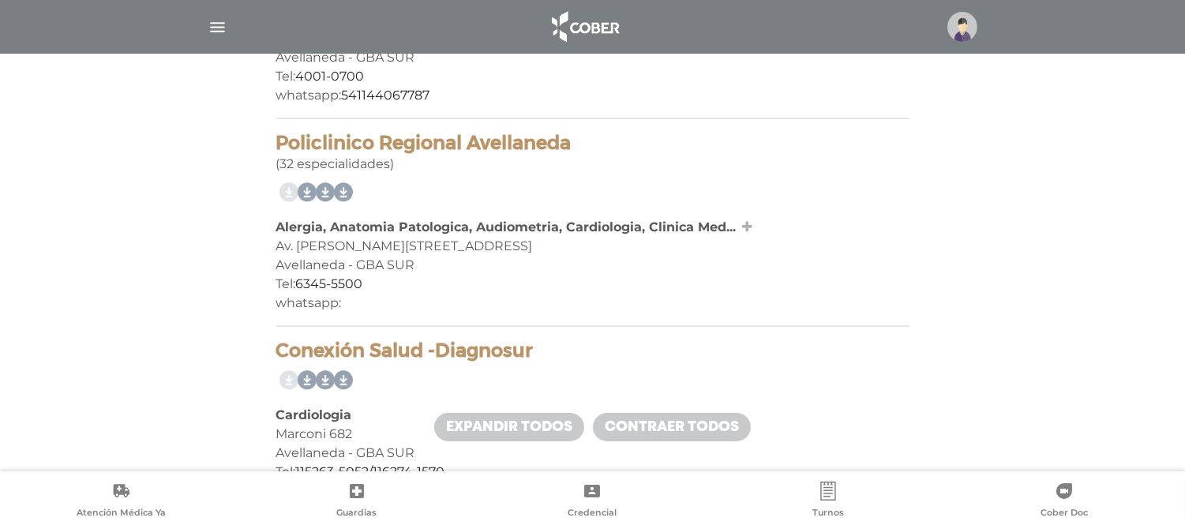
drag, startPoint x: 751, startPoint y: 232, endPoint x: 738, endPoint y: 225, distance: 14.5
click at [738, 225] on div "Alergia, Anatomia Patologica, Audiometria, Cardiologia, Clinica Med... Alergia,…" at bounding box center [592, 227] width 633 height 19
click at [740, 225] on link at bounding box center [746, 227] width 13 height 15
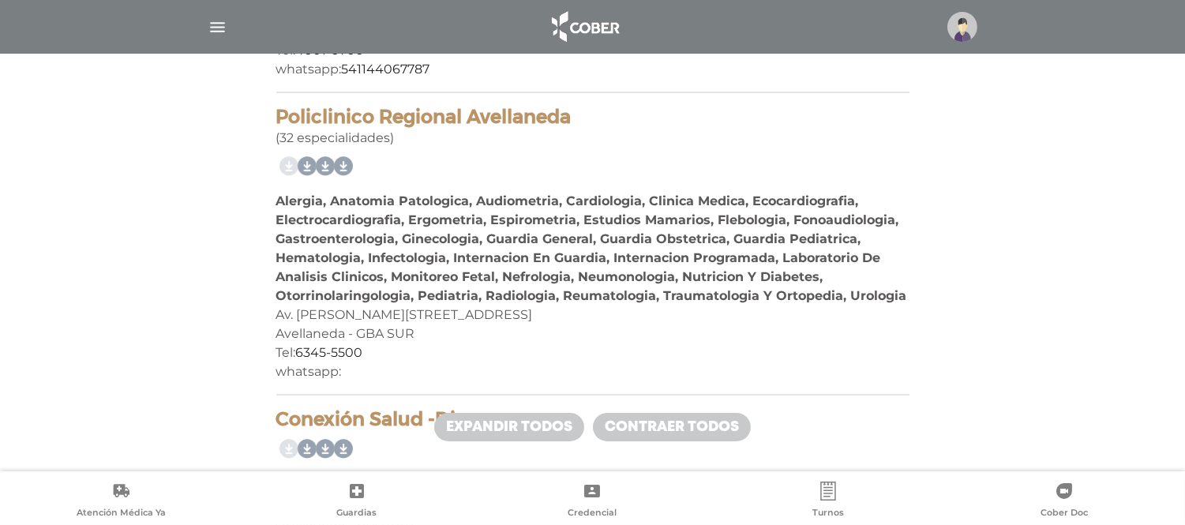
scroll to position [664, 0]
